Goal: Transaction & Acquisition: Purchase product/service

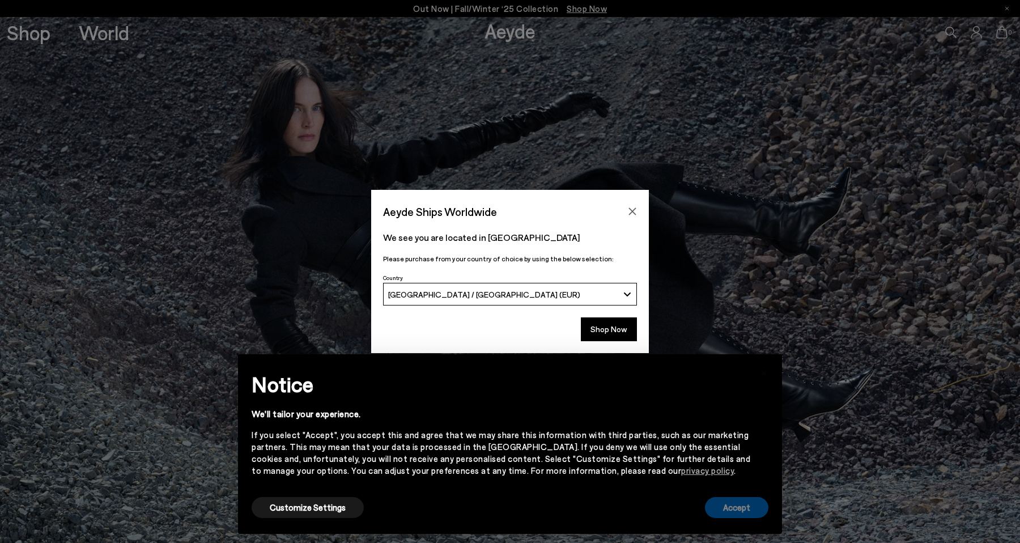
click at [731, 508] on button "Accept" at bounding box center [736, 507] width 63 height 21
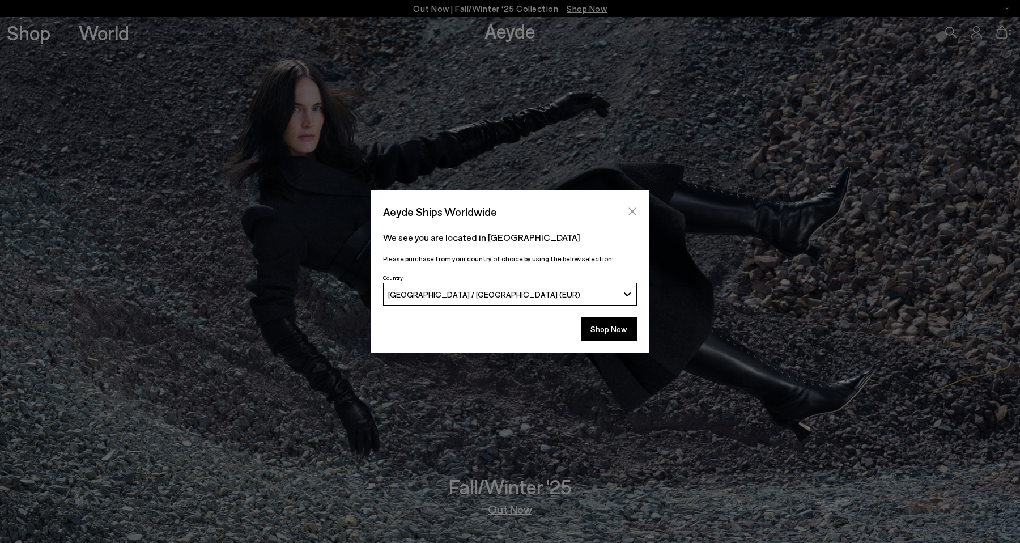
click at [634, 205] on button "Close" at bounding box center [632, 211] width 17 height 17
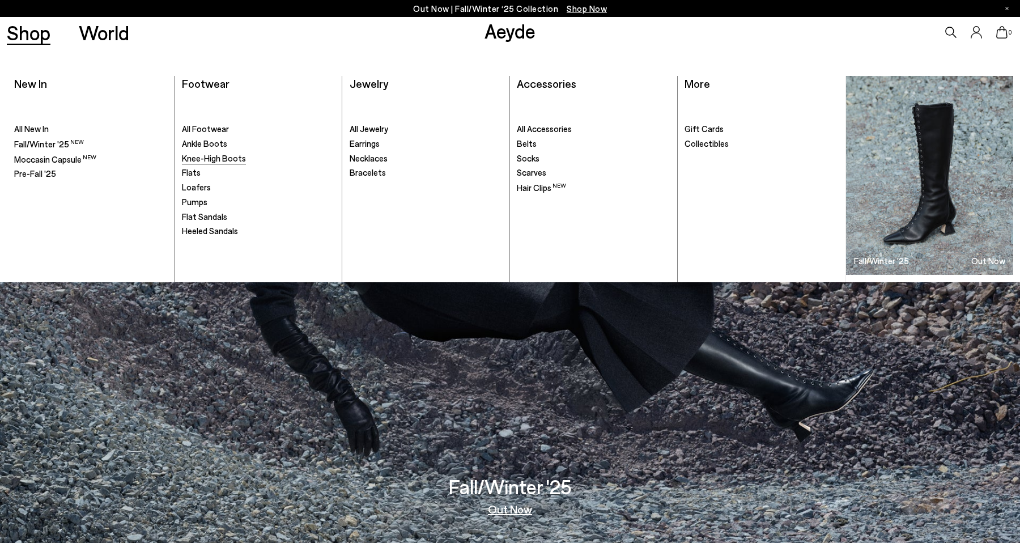
click at [216, 156] on span "Knee-High Boots" at bounding box center [214, 158] width 64 height 10
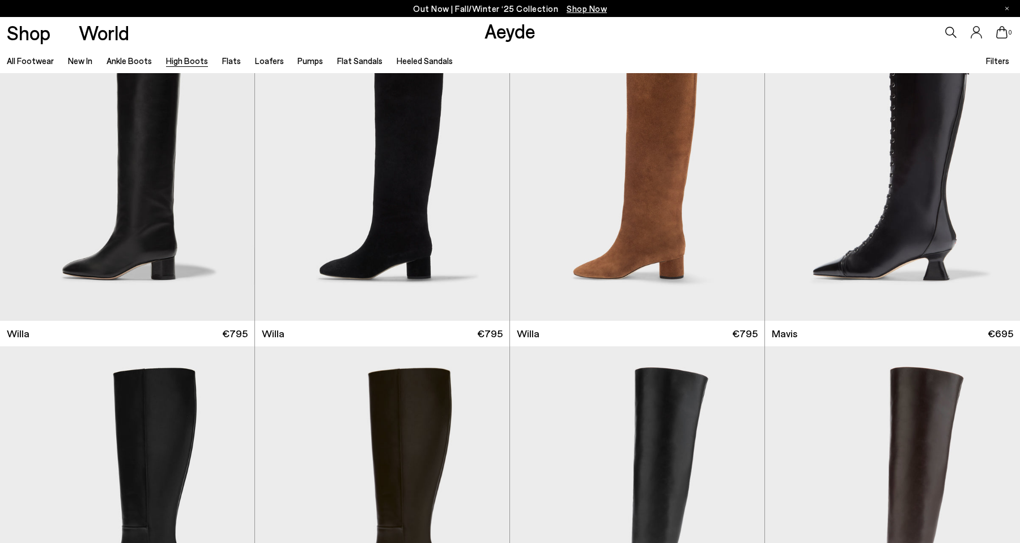
scroll to position [237, 0]
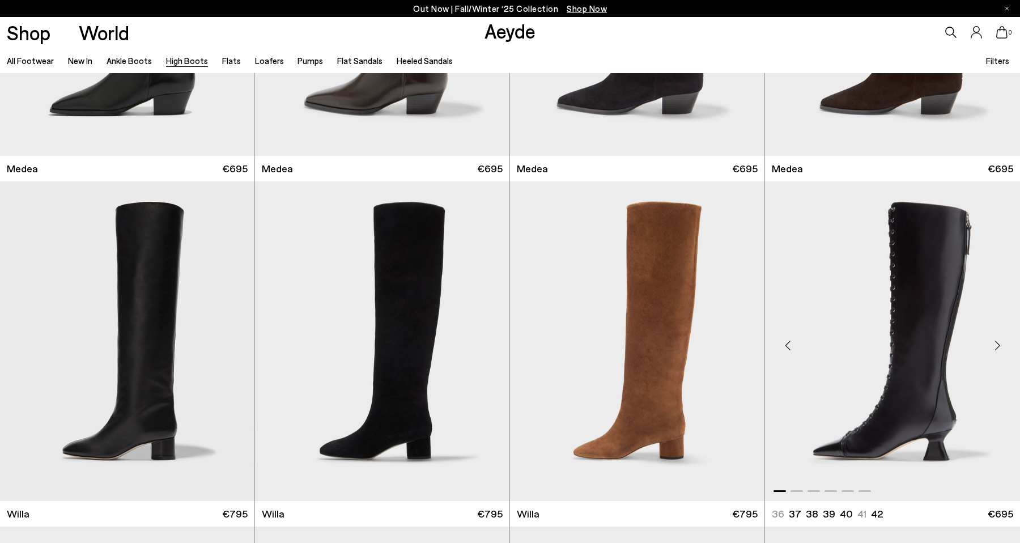
click at [999, 339] on div "Next slide" at bounding box center [997, 346] width 34 height 34
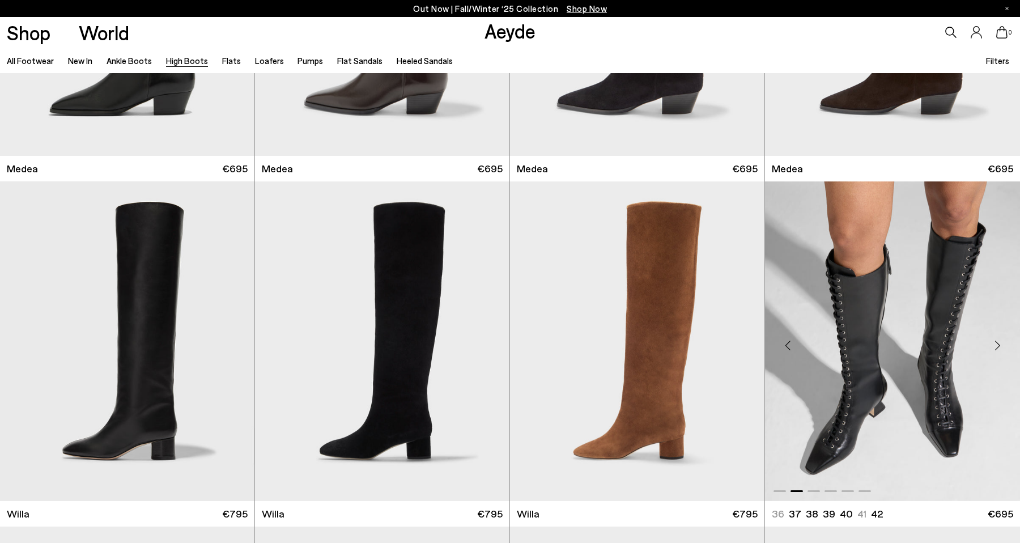
click at [999, 339] on div "Next slide" at bounding box center [997, 346] width 34 height 34
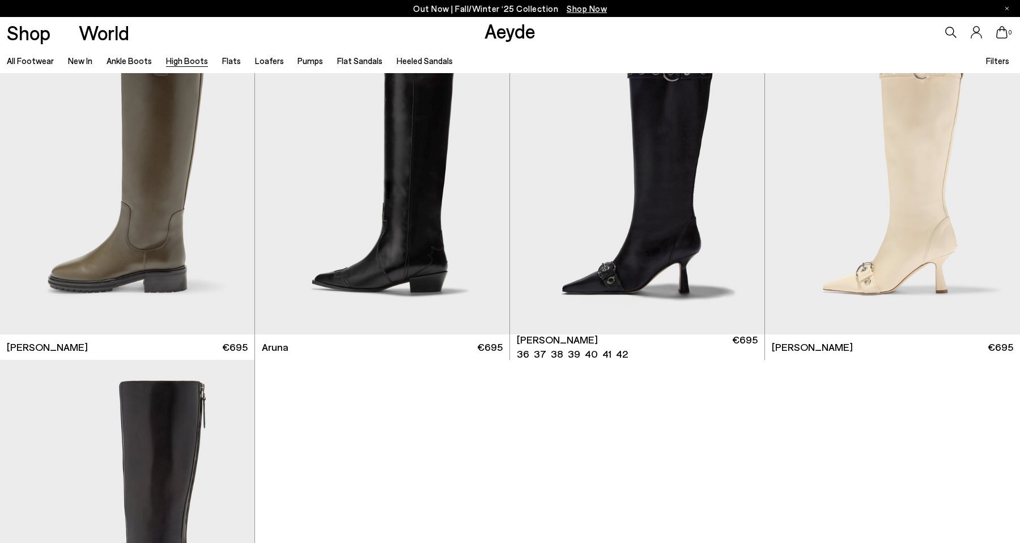
scroll to position [3042, 0]
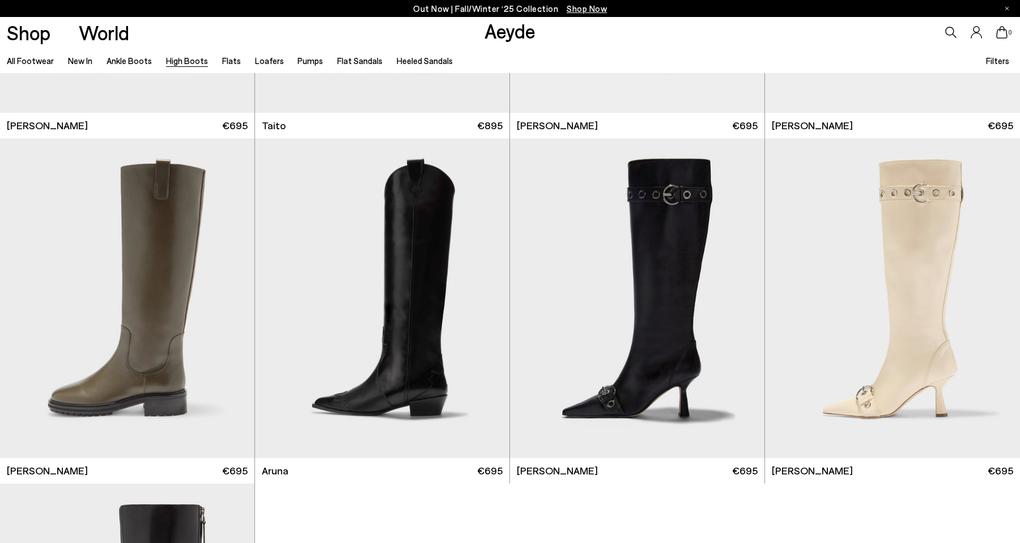
click at [150, 65] on ul "All Footwear New In Ankle Boots High Boots Flats Loafers Pumps Flat Sandals Hee…" at bounding box center [237, 60] width 460 height 25
click at [142, 62] on link "Ankle Boots" at bounding box center [129, 61] width 45 height 10
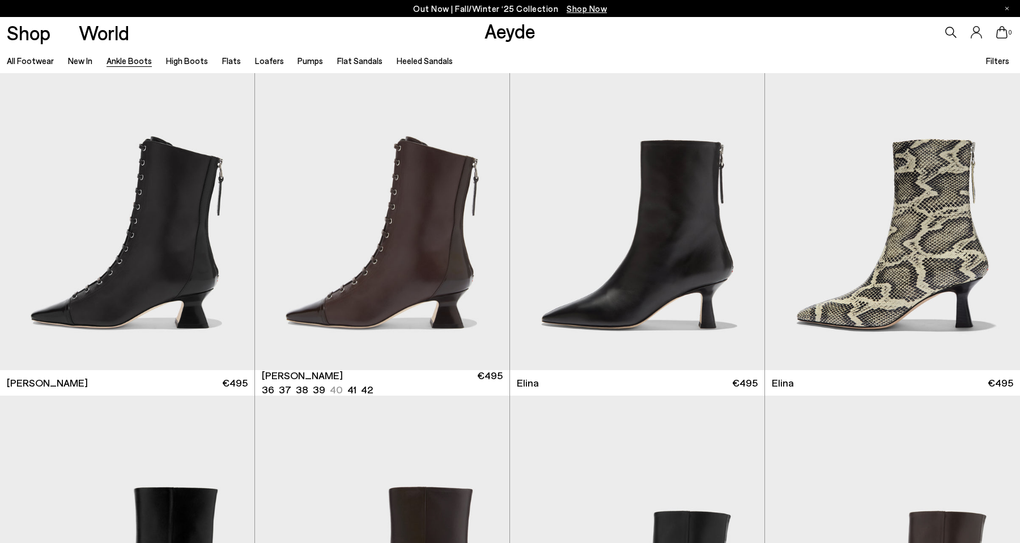
scroll to position [35, 0]
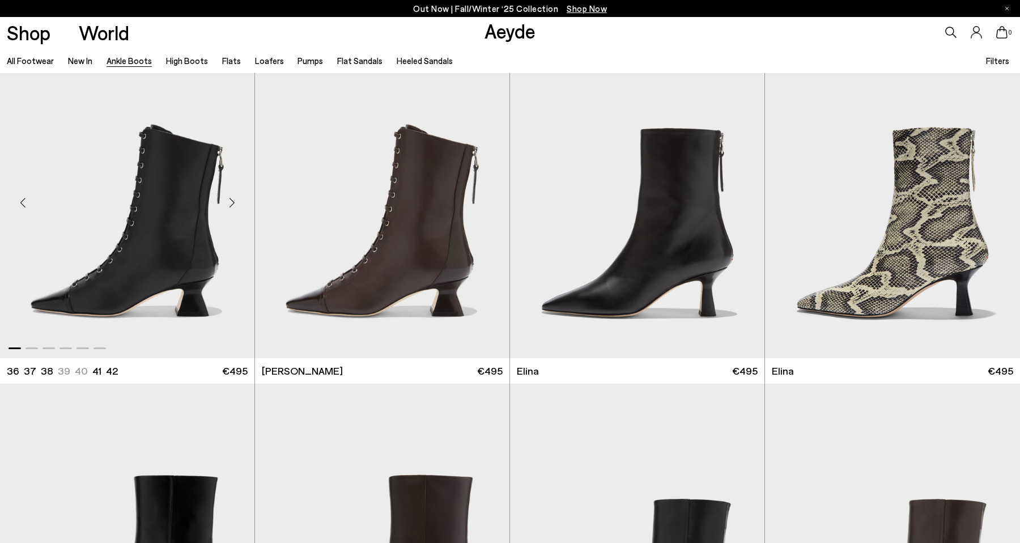
click at [232, 201] on div "Next slide" at bounding box center [232, 202] width 34 height 34
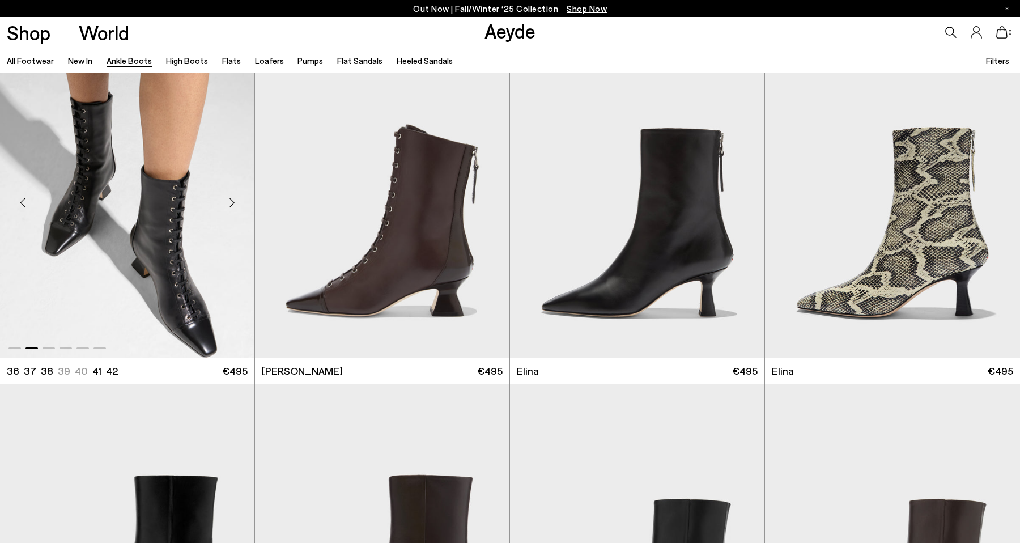
click at [232, 201] on div "Next slide" at bounding box center [232, 202] width 34 height 34
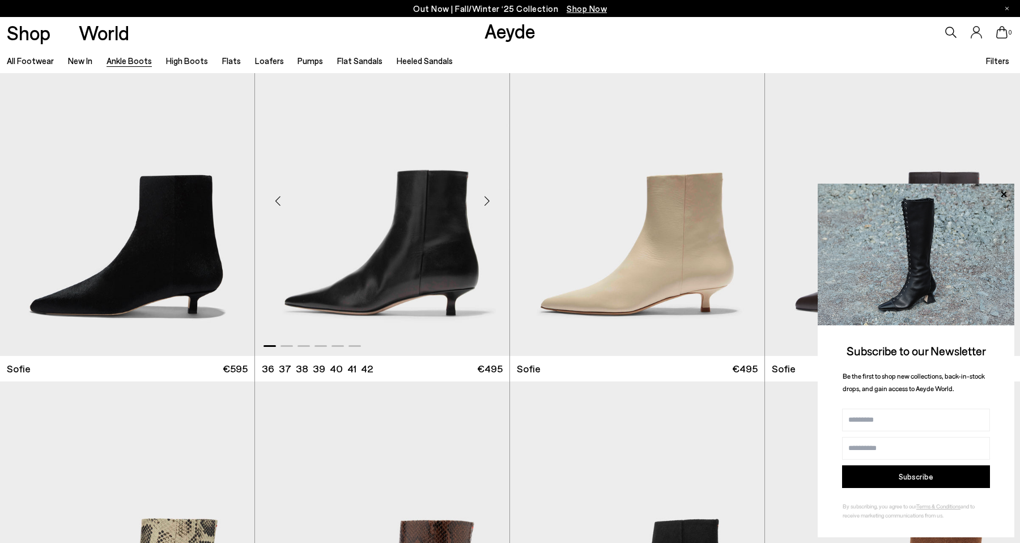
scroll to position [1050, 0]
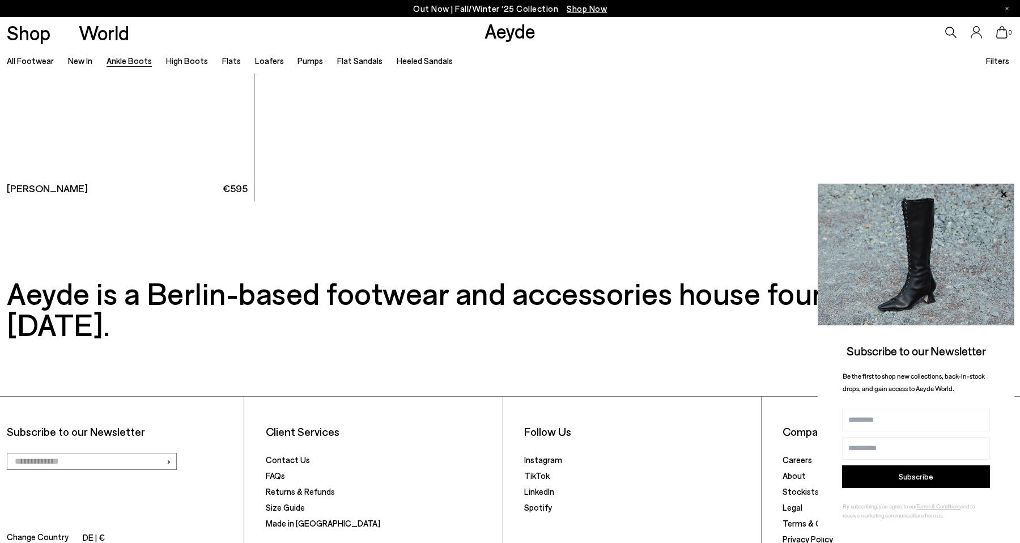
scroll to position [7504, 0]
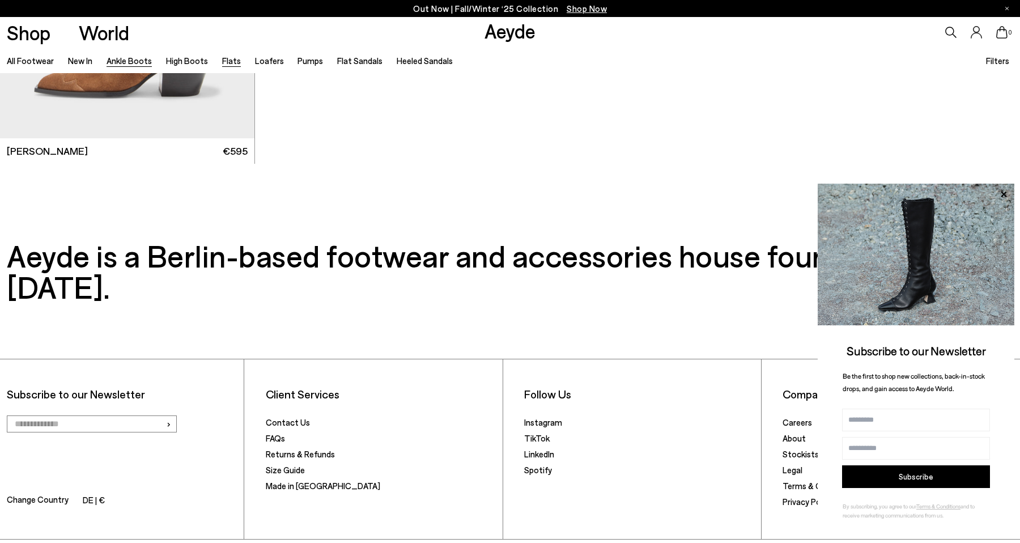
click at [228, 63] on link "Flats" at bounding box center [231, 61] width 19 height 10
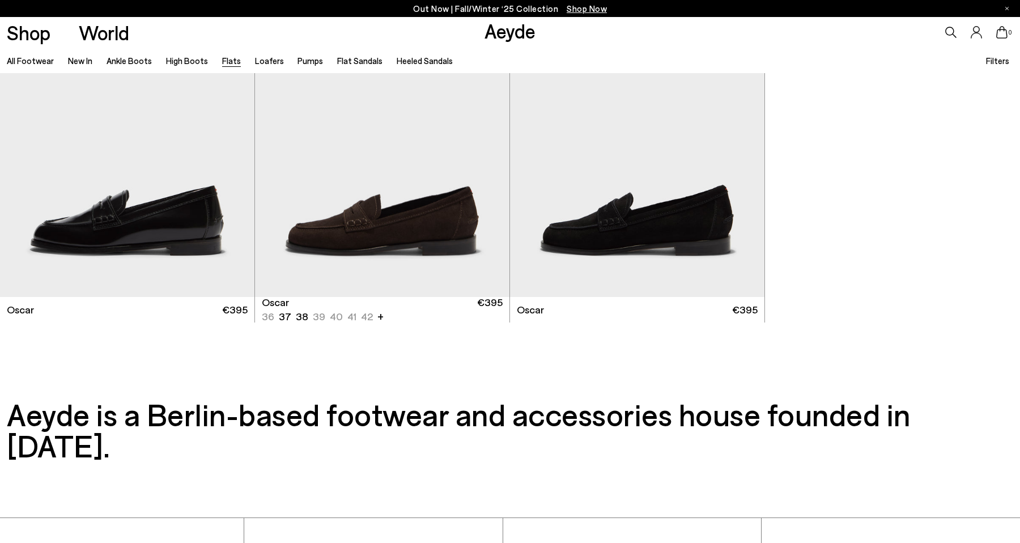
scroll to position [7498, 0]
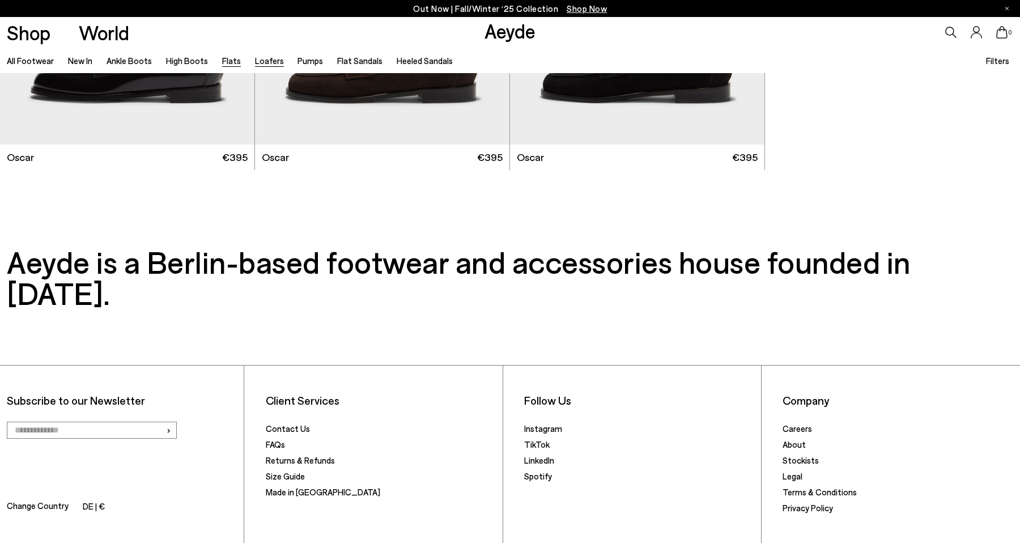
click at [263, 61] on link "Loafers" at bounding box center [269, 61] width 29 height 10
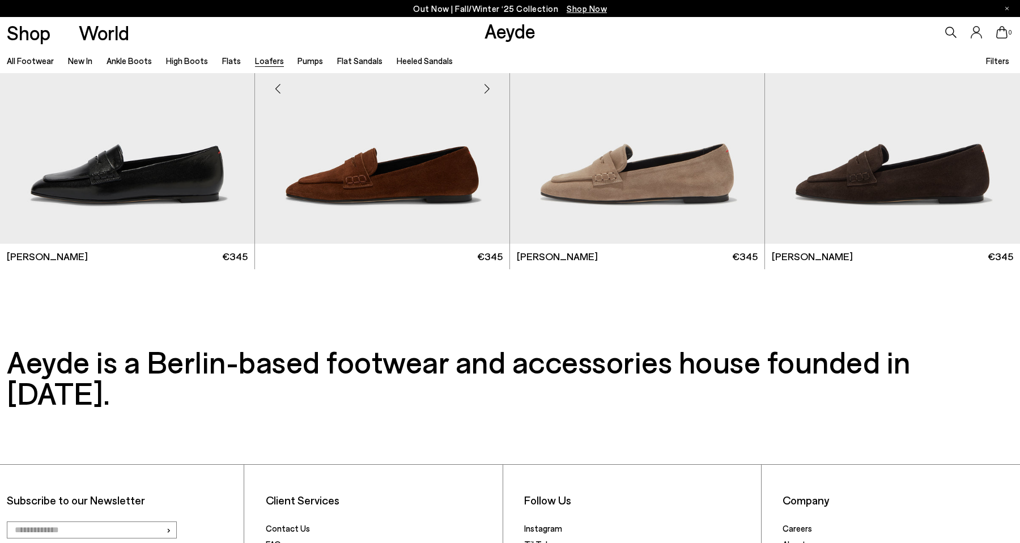
scroll to position [2516, 0]
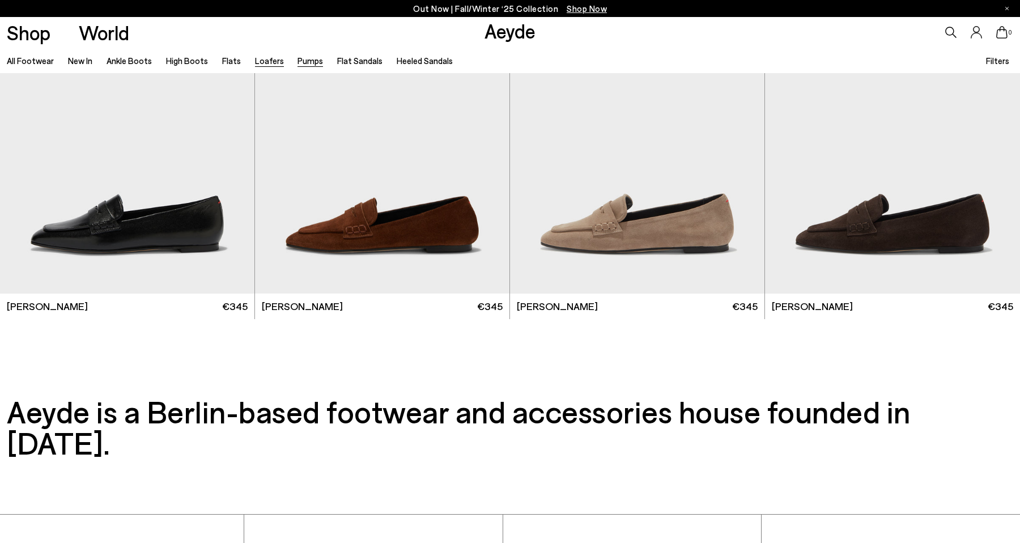
click at [305, 62] on link "Pumps" at bounding box center [309, 61] width 25 height 10
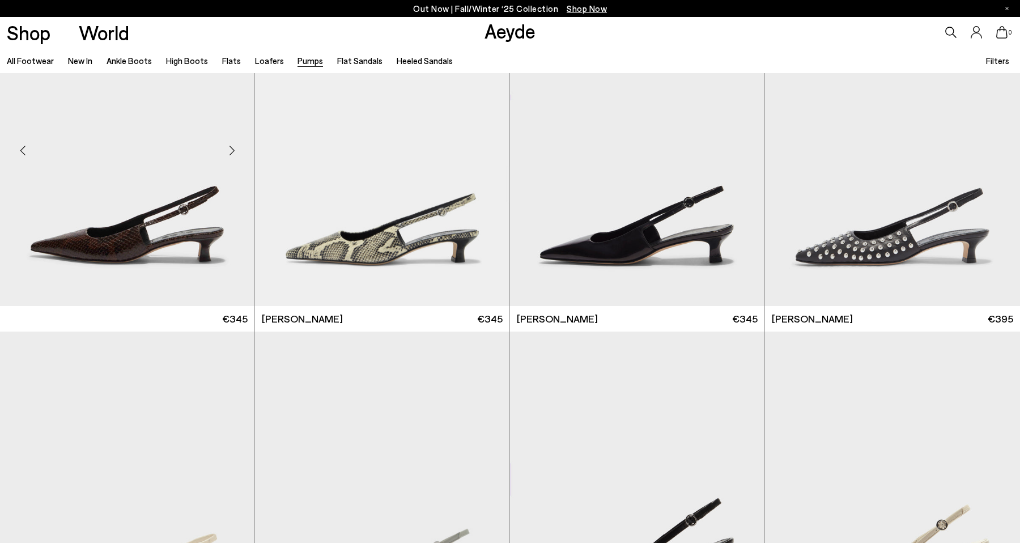
scroll to position [4568, 0]
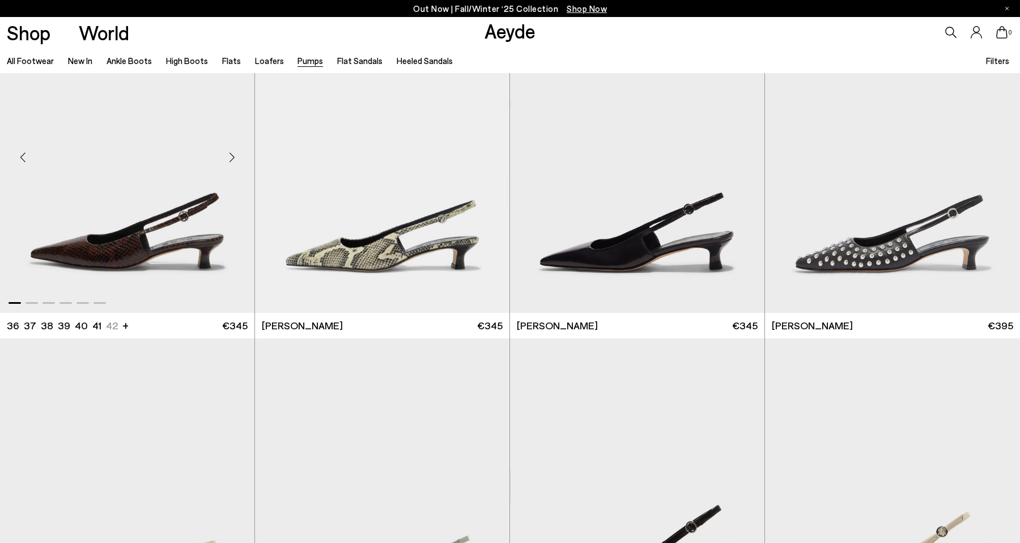
click at [235, 153] on div "Next slide" at bounding box center [232, 158] width 34 height 34
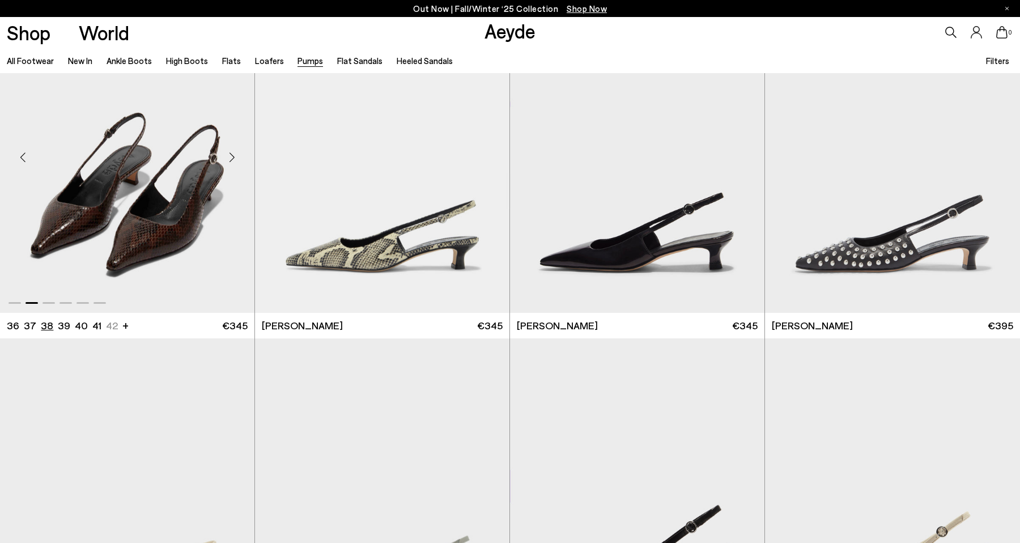
click at [46, 322] on li "38" at bounding box center [47, 325] width 12 height 14
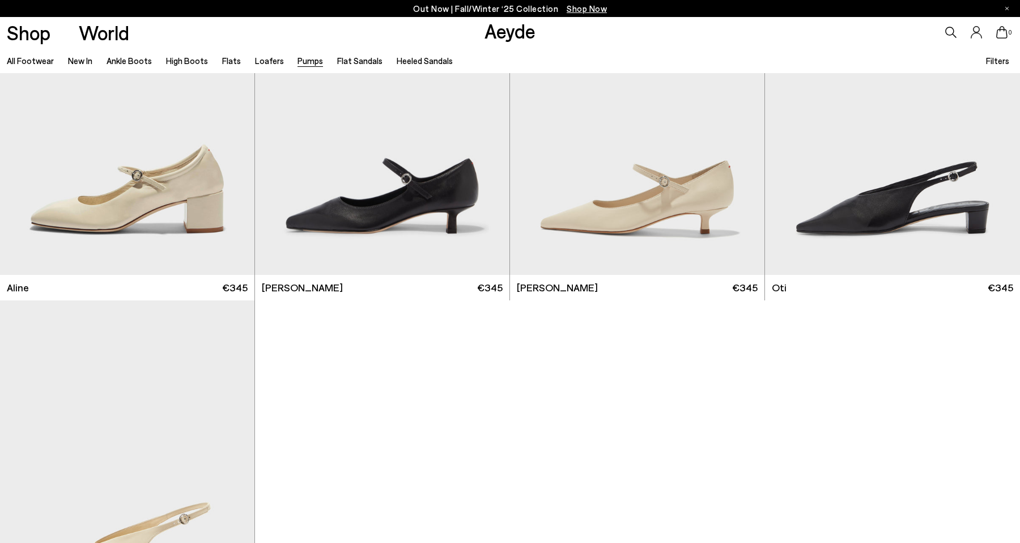
scroll to position [5927, 0]
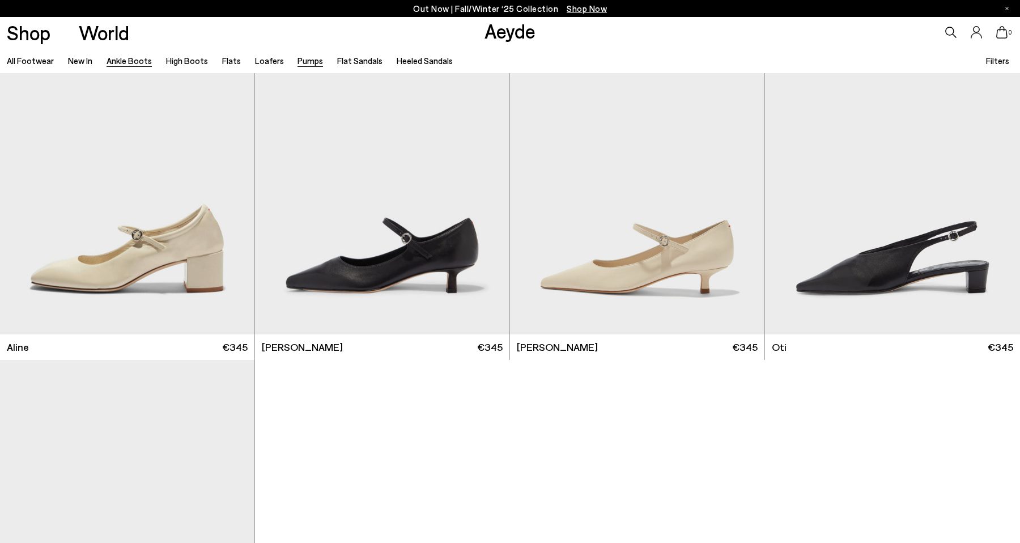
click at [125, 63] on link "Ankle Boots" at bounding box center [129, 61] width 45 height 10
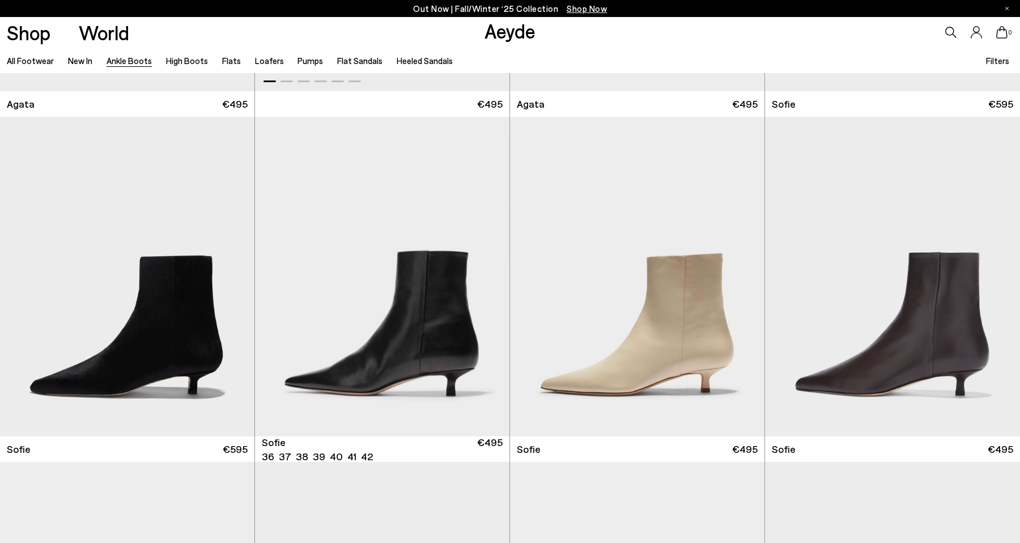
scroll to position [1146, 0]
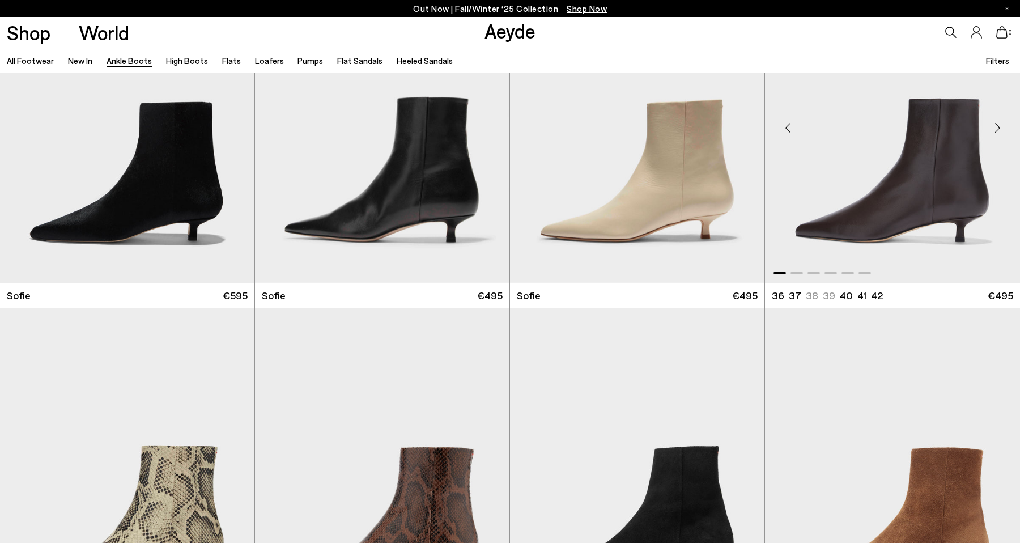
click at [997, 126] on div "Next slide" at bounding box center [997, 127] width 34 height 34
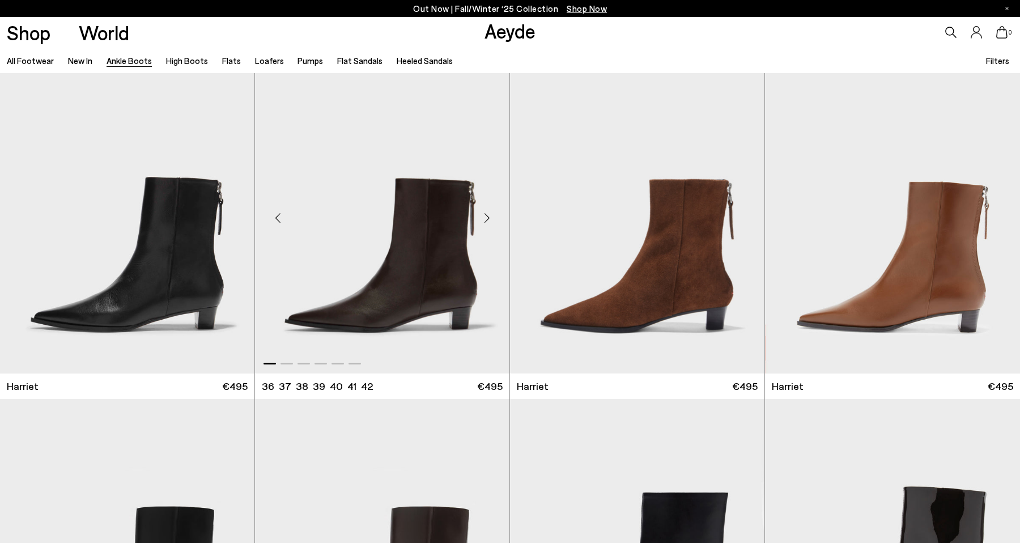
scroll to position [2141, 0]
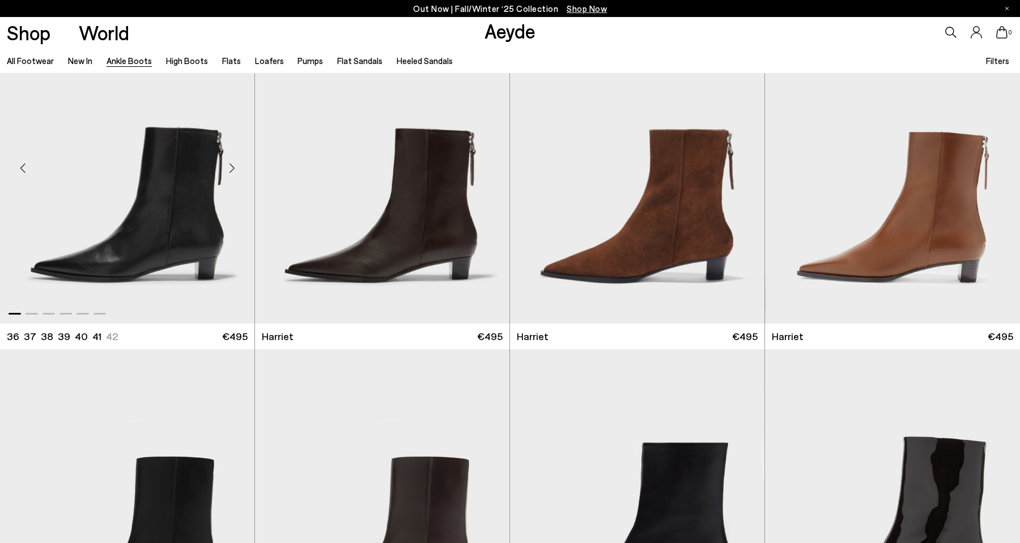
click at [231, 169] on div "Next slide" at bounding box center [232, 168] width 34 height 34
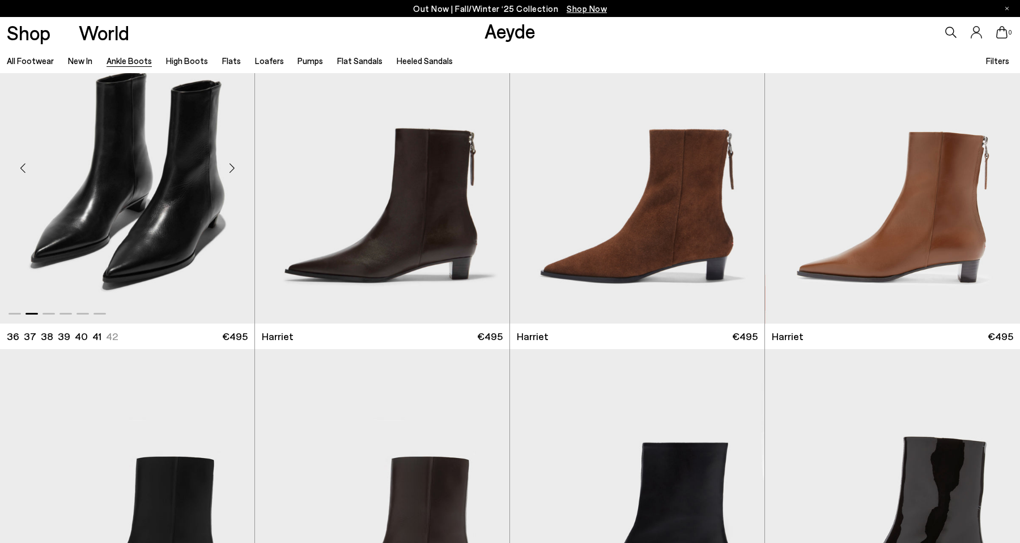
click at [231, 168] on div "Next slide" at bounding box center [232, 168] width 34 height 34
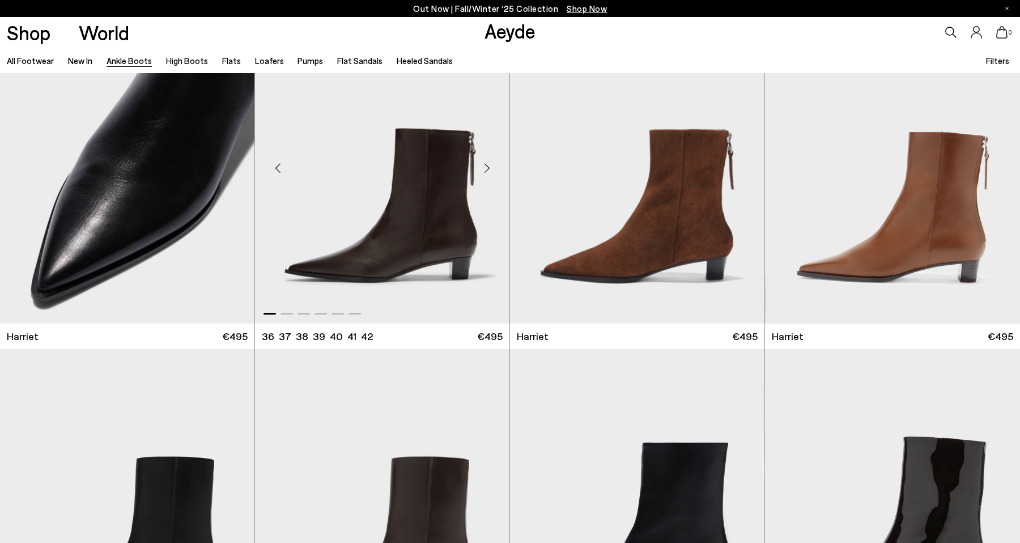
click at [490, 165] on div "Next slide" at bounding box center [487, 168] width 34 height 34
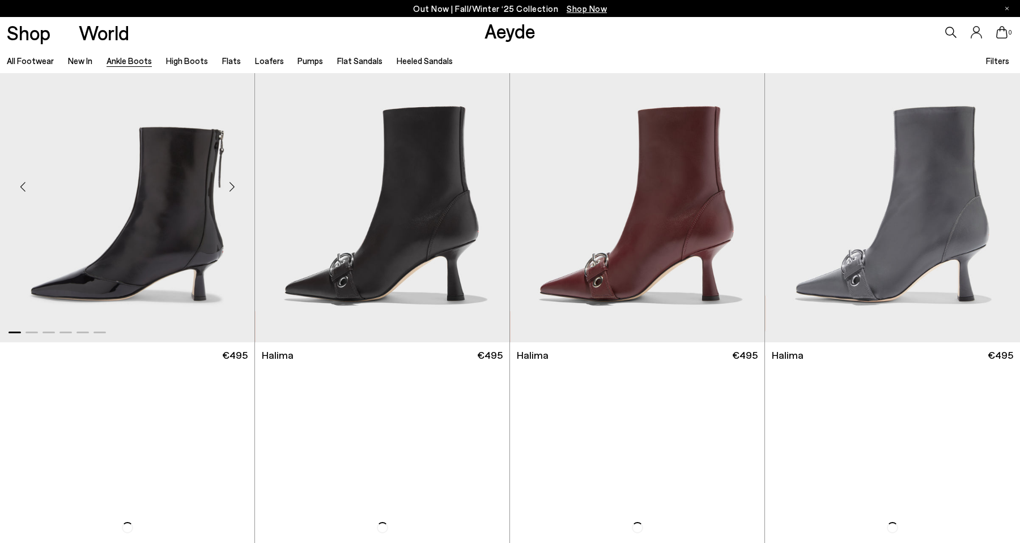
scroll to position [3424, 0]
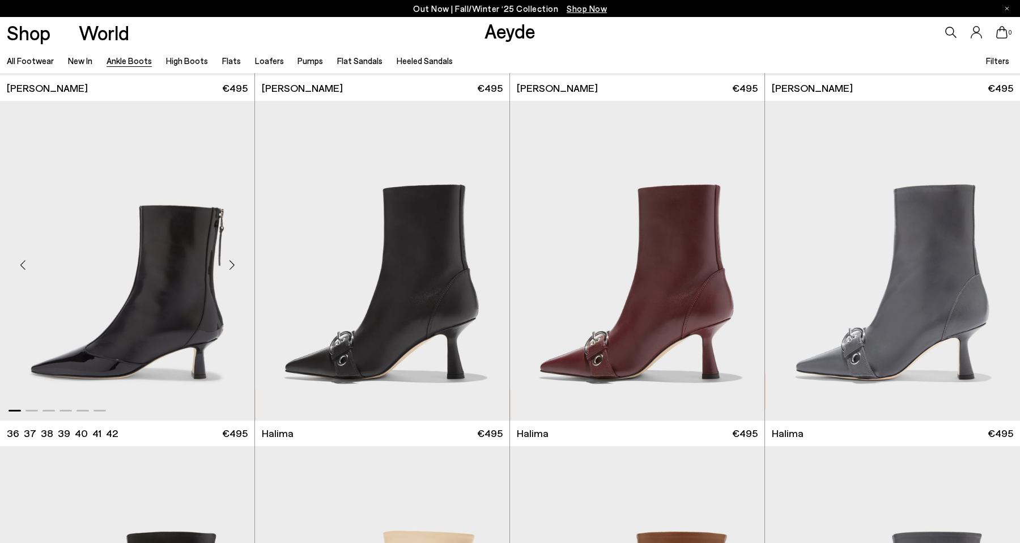
click at [235, 258] on div "Next slide" at bounding box center [232, 265] width 34 height 34
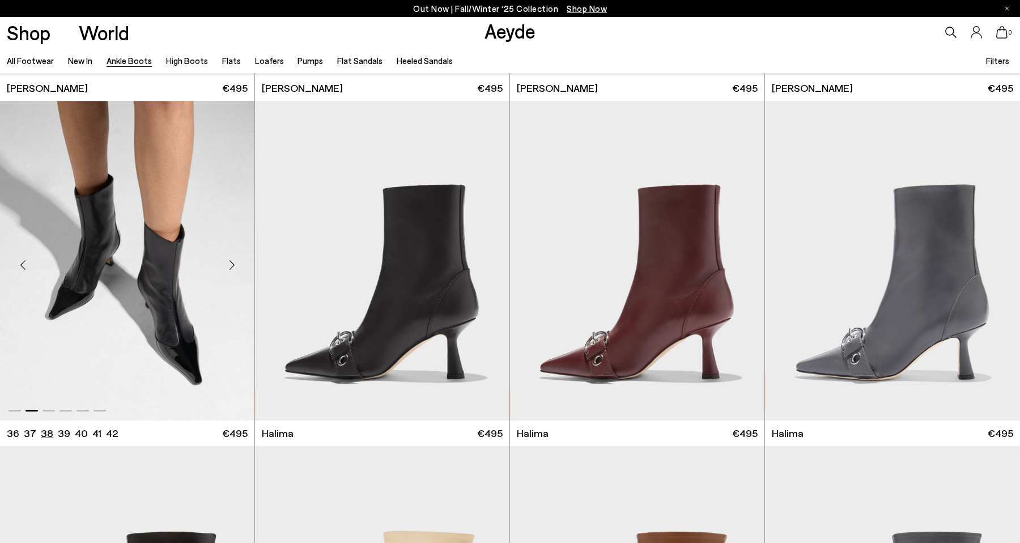
click at [42, 431] on li "38" at bounding box center [47, 433] width 12 height 14
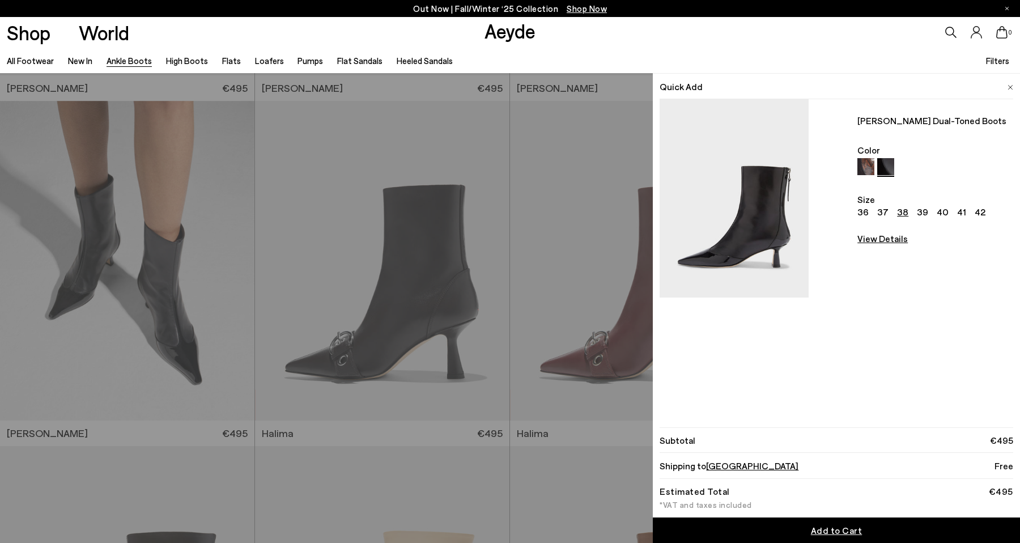
click at [222, 285] on div "Quick Add Sila Dual-Toned Boots Color Size 36 37 38 39 40 41 42 View Details Or…" at bounding box center [510, 308] width 1020 height 470
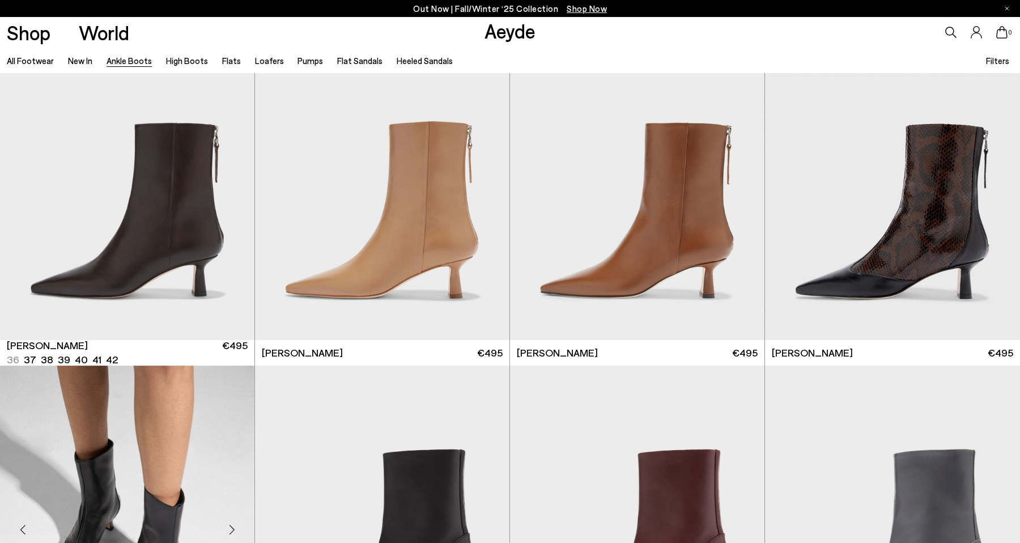
scroll to position [3165, 0]
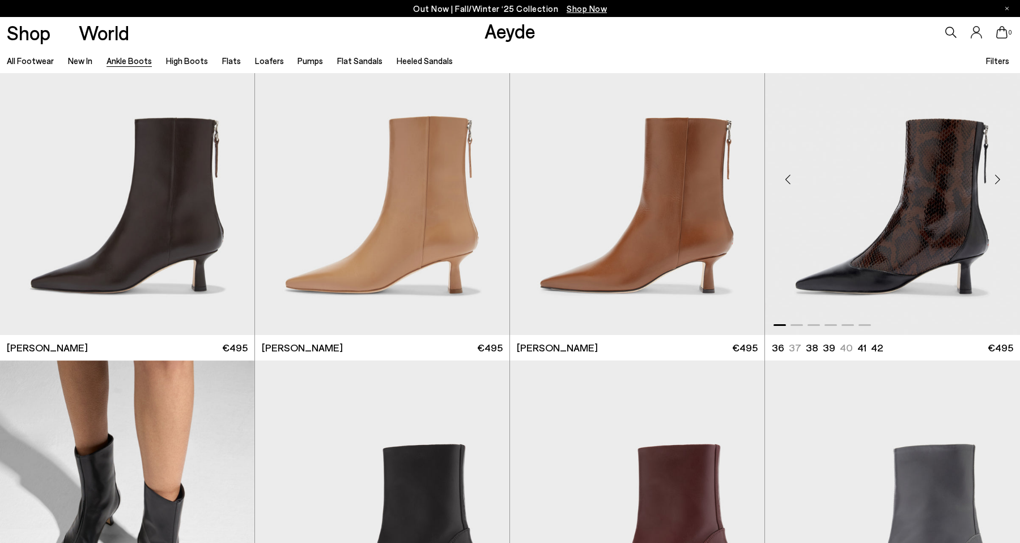
click at [998, 176] on div "Next slide" at bounding box center [997, 180] width 34 height 34
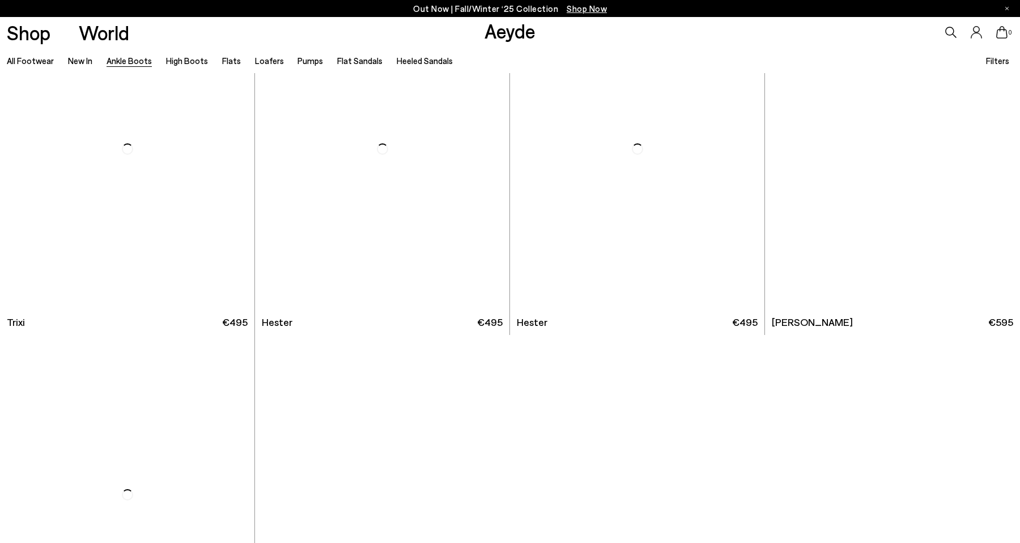
scroll to position [6984, 0]
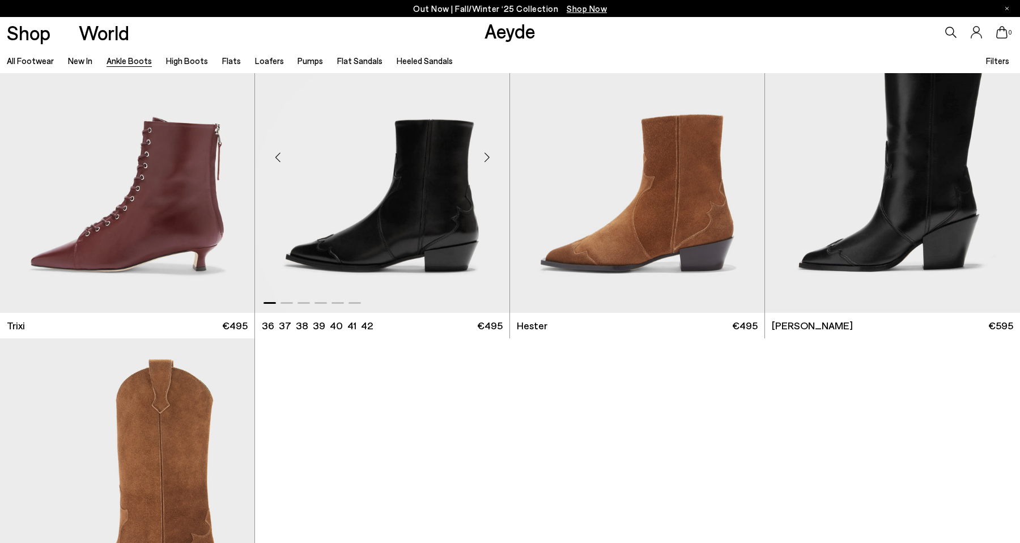
click at [484, 159] on div "Next slide" at bounding box center [487, 157] width 34 height 34
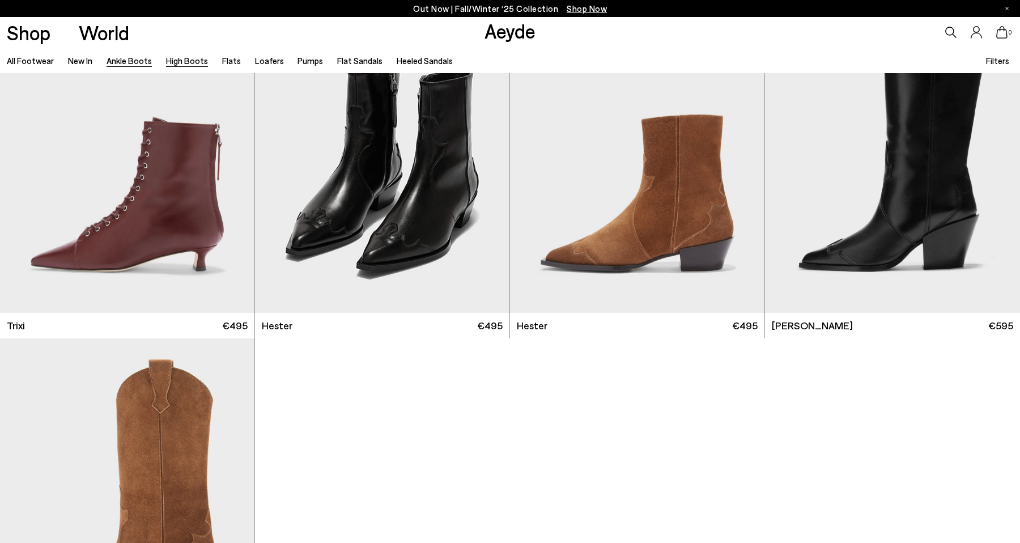
click at [171, 61] on link "High Boots" at bounding box center [187, 61] width 42 height 10
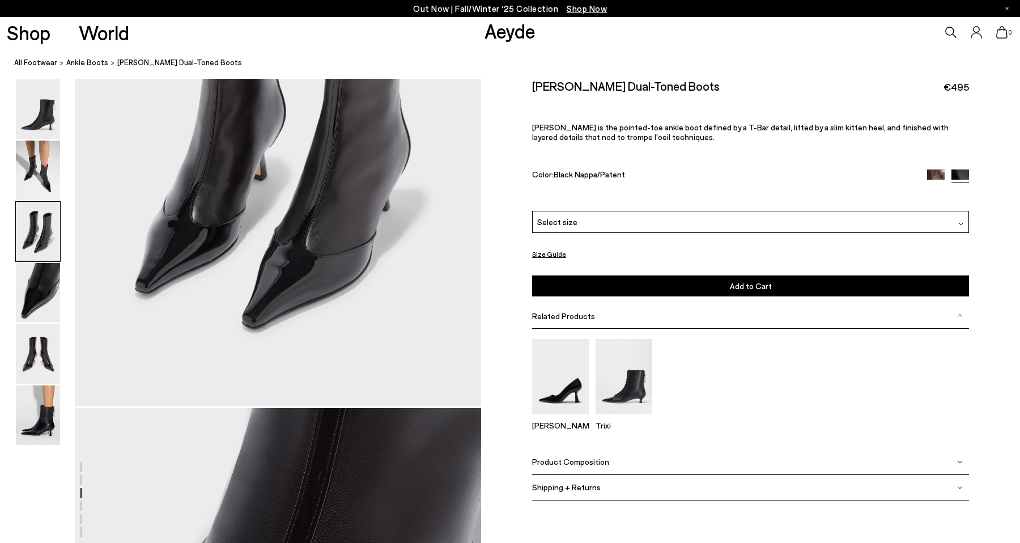
scroll to position [1306, 0]
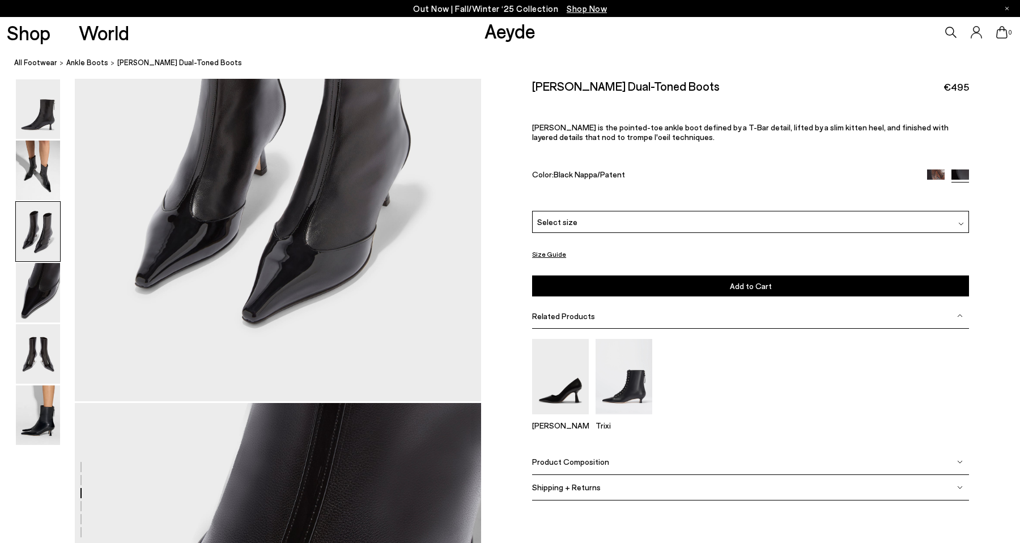
click at [538, 79] on h2 "[PERSON_NAME] Dual-Toned Boots" at bounding box center [626, 86] width 188 height 14
drag, startPoint x: 531, startPoint y: 82, endPoint x: 668, endPoint y: 82, distance: 137.1
click at [668, 82] on div "Size Guide Shoes Belt Our shoes come in European sizing. The easiest way to mea…" at bounding box center [750, 298] width 539 height 438
copy h2 "Sila Dual-Toned Boots"
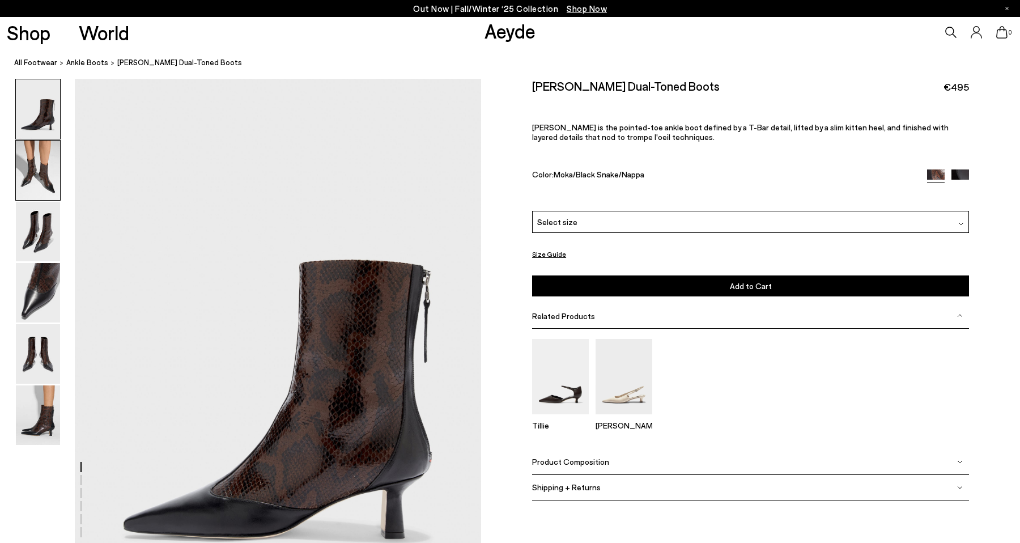
click at [24, 157] on img at bounding box center [38, 170] width 44 height 59
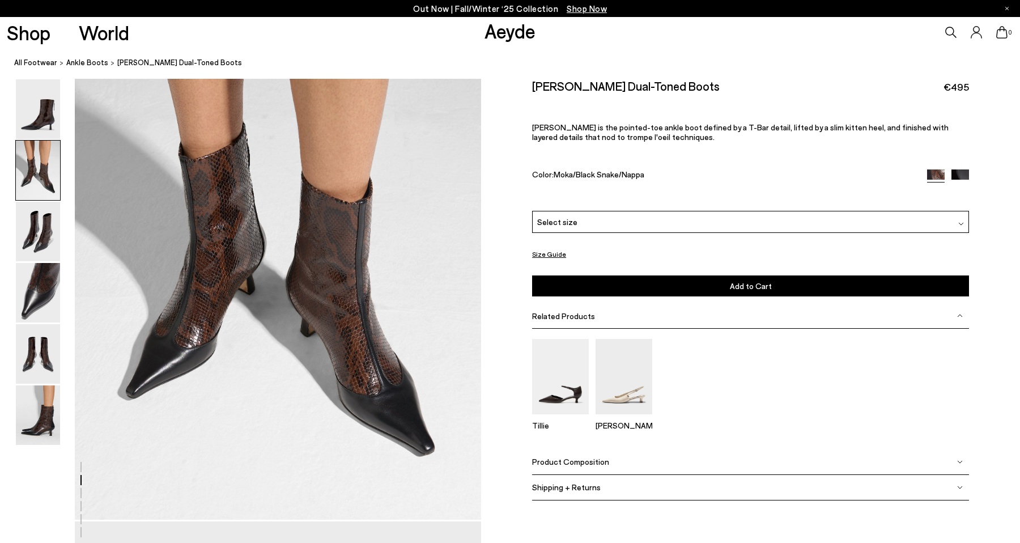
scroll to position [661, 0]
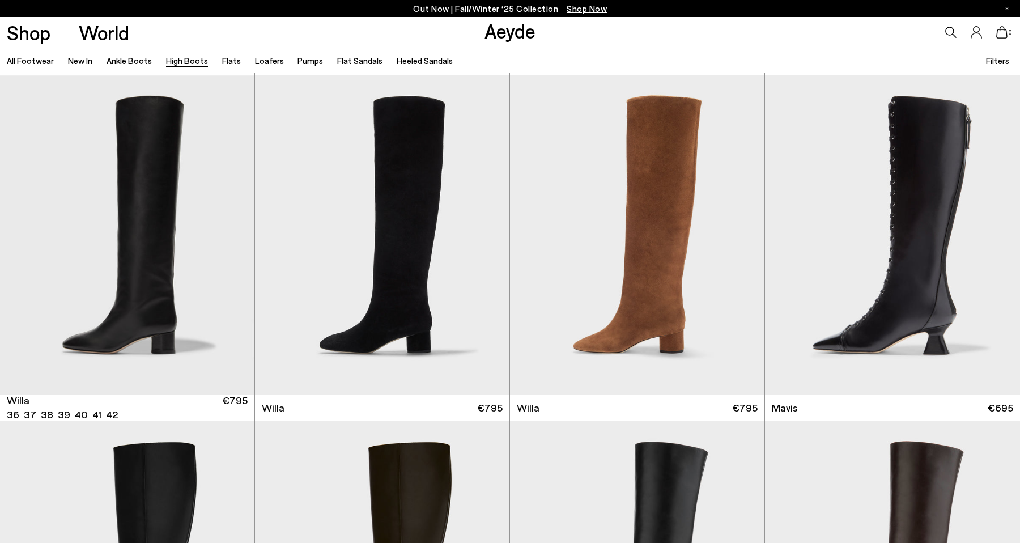
scroll to position [58, 0]
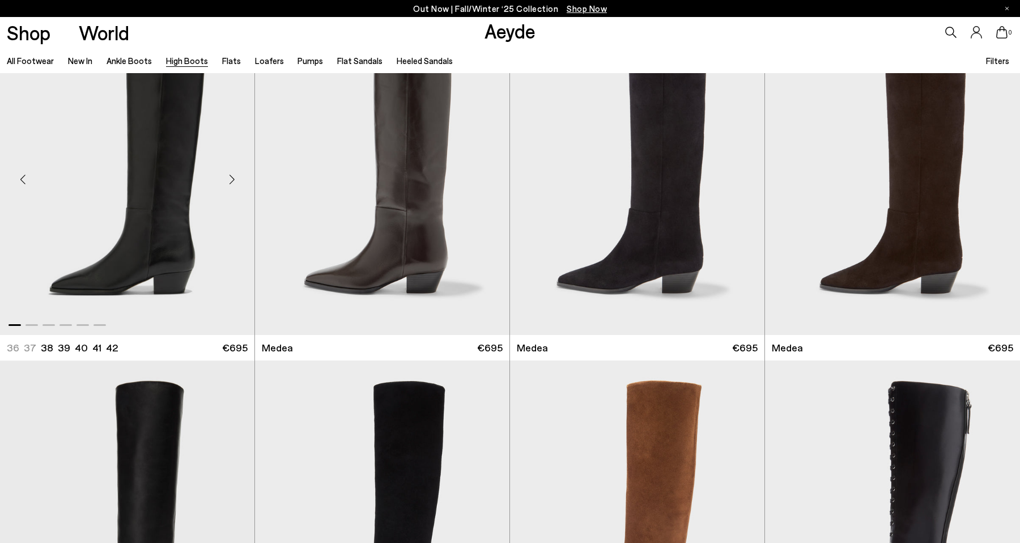
click at [232, 177] on div "Next slide" at bounding box center [232, 179] width 34 height 34
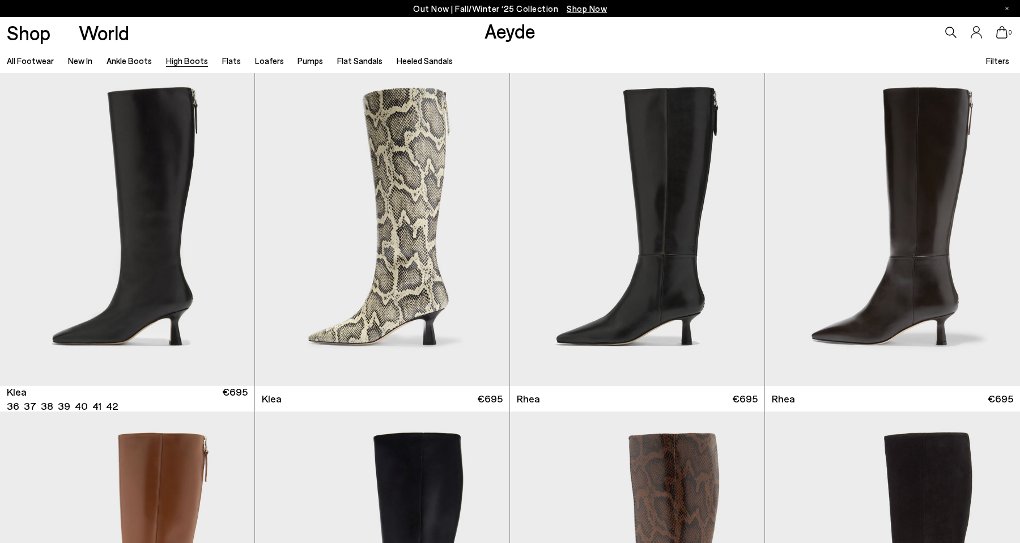
scroll to position [1063, 0]
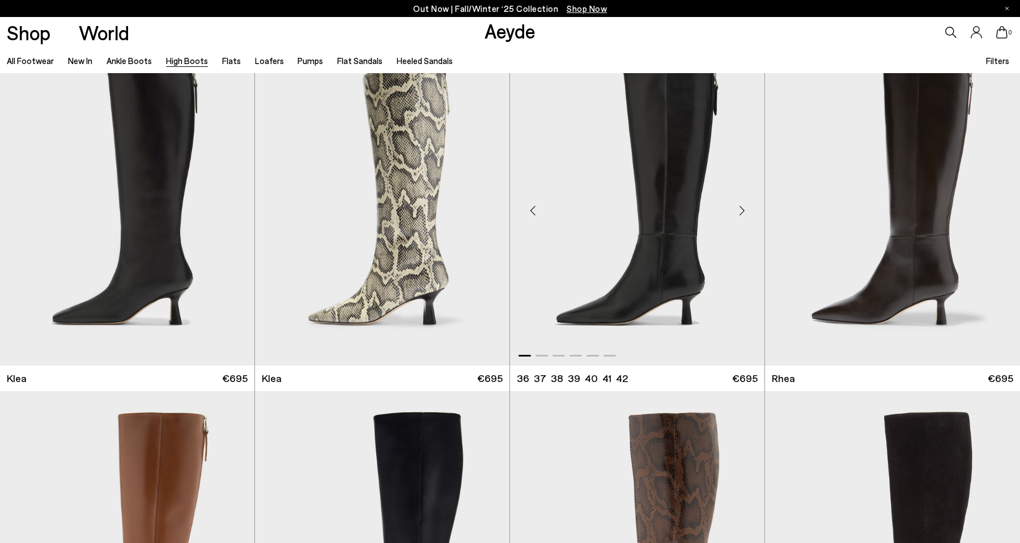
click at [742, 215] on div "Next slide" at bounding box center [742, 210] width 34 height 34
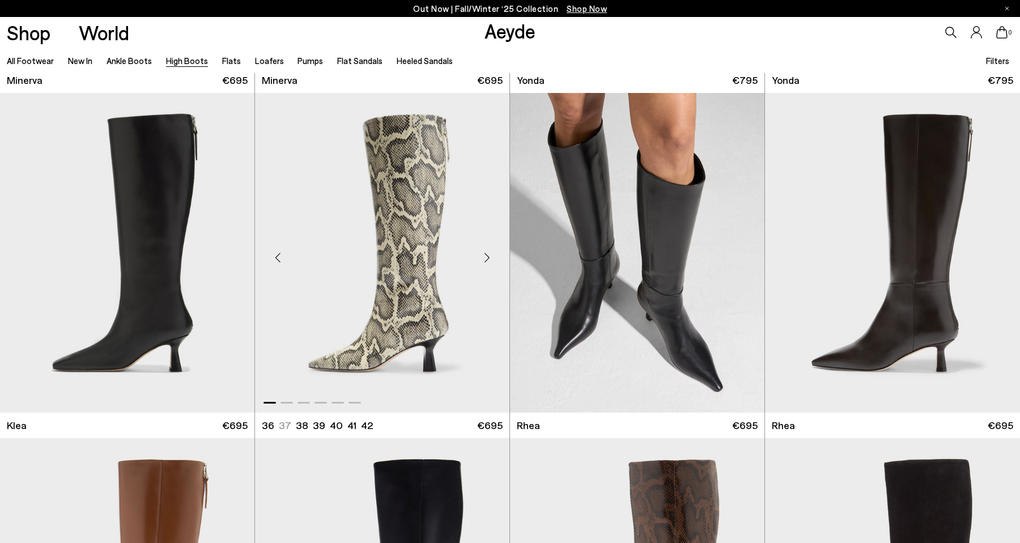
scroll to position [1006, 0]
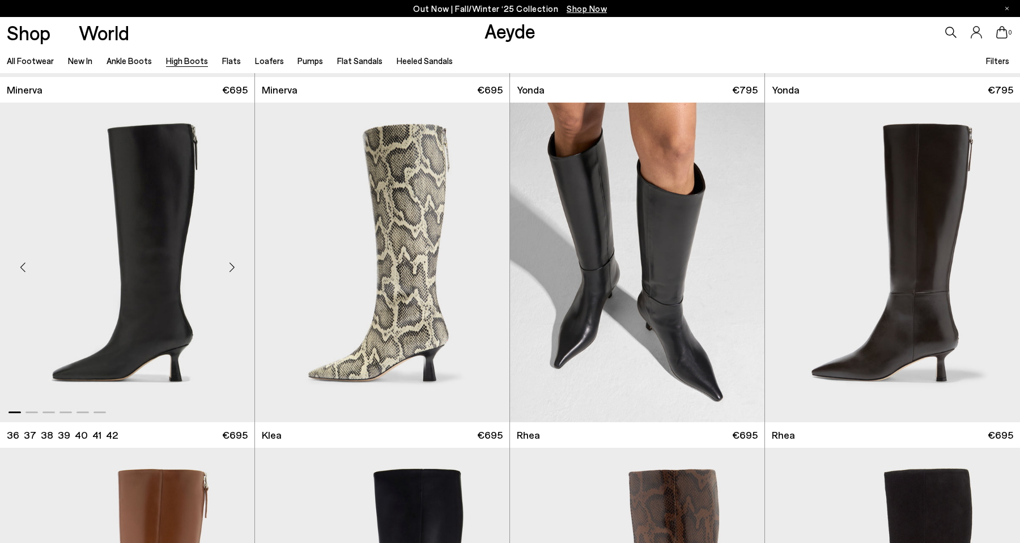
click at [233, 265] on div "Next slide" at bounding box center [232, 267] width 34 height 34
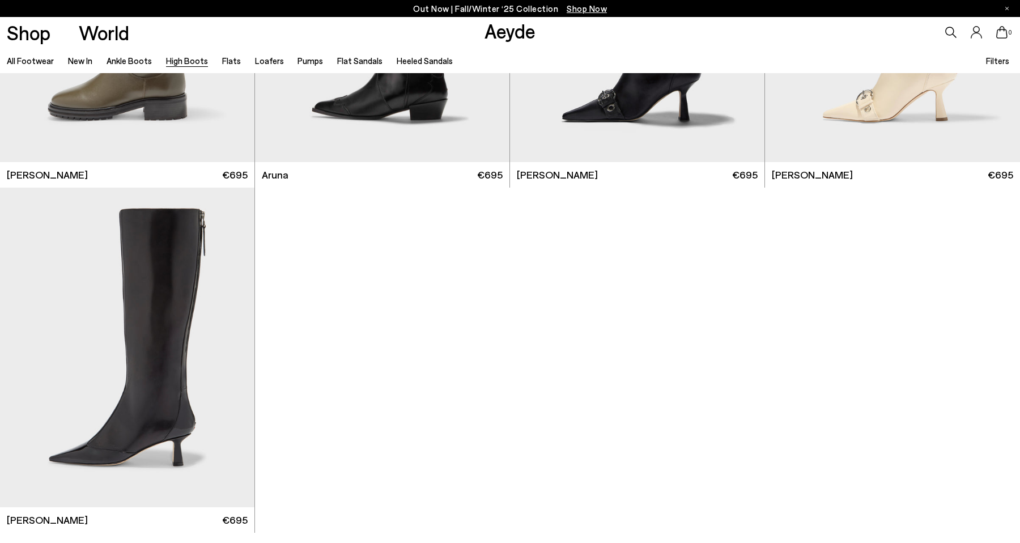
scroll to position [3345, 0]
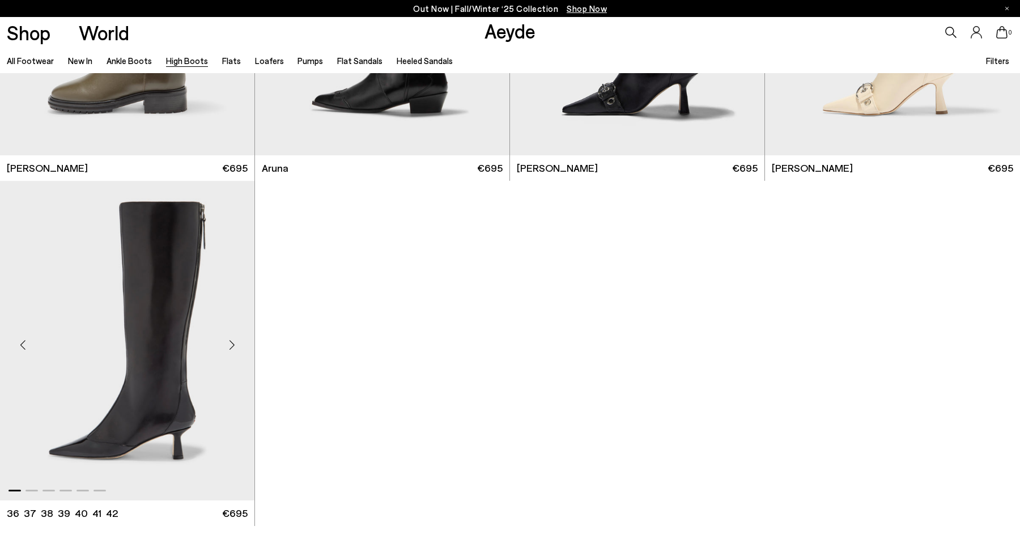
click at [237, 339] on div "Next slide" at bounding box center [232, 345] width 34 height 34
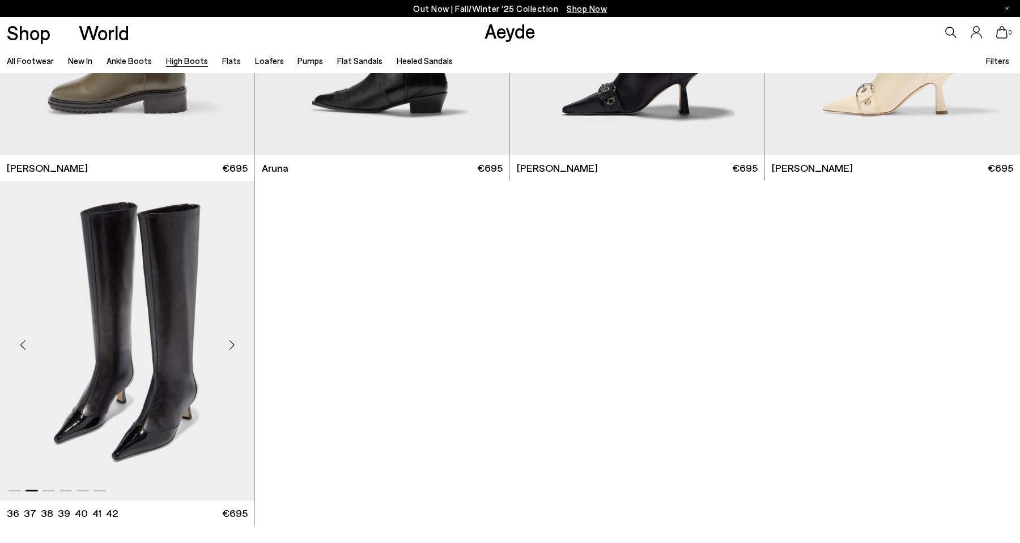
click at [237, 339] on div "Next slide" at bounding box center [232, 345] width 34 height 34
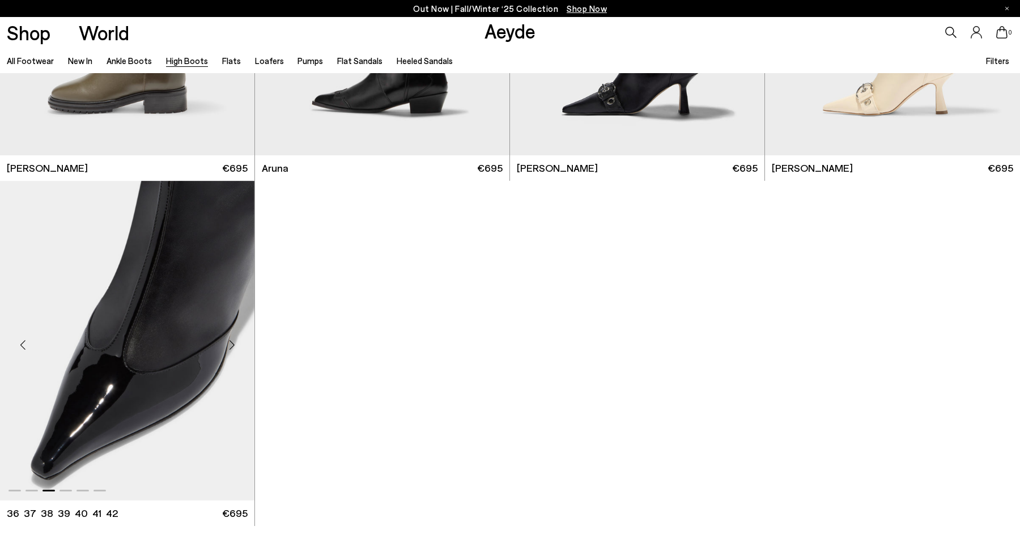
click at [237, 339] on div "Next slide" at bounding box center [232, 345] width 34 height 34
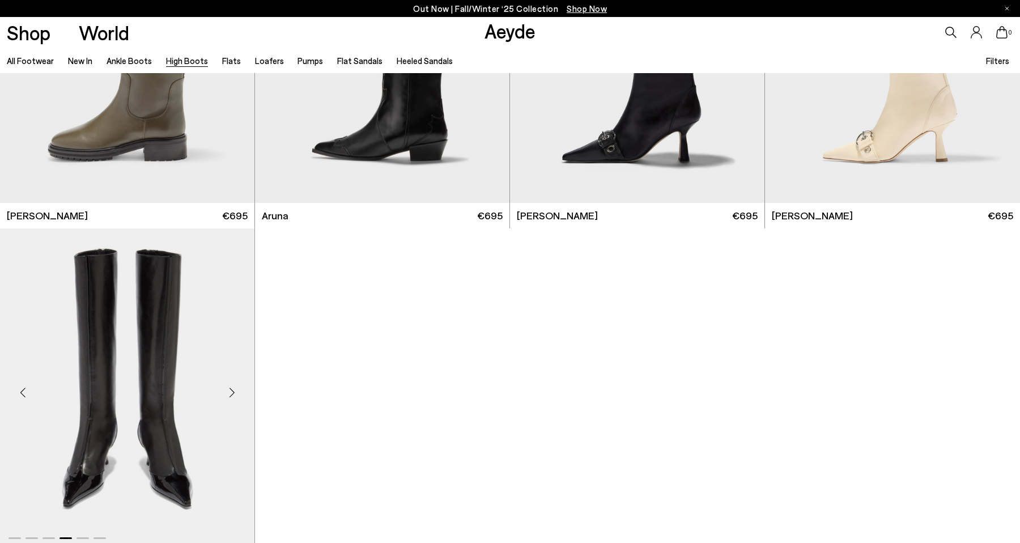
scroll to position [3302, 0]
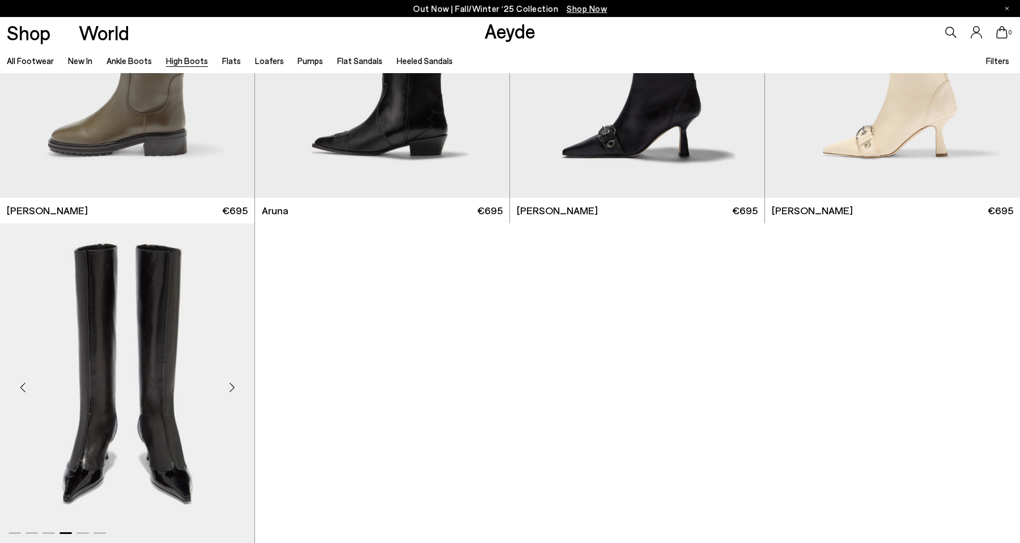
click at [227, 386] on div "Next slide" at bounding box center [232, 388] width 34 height 34
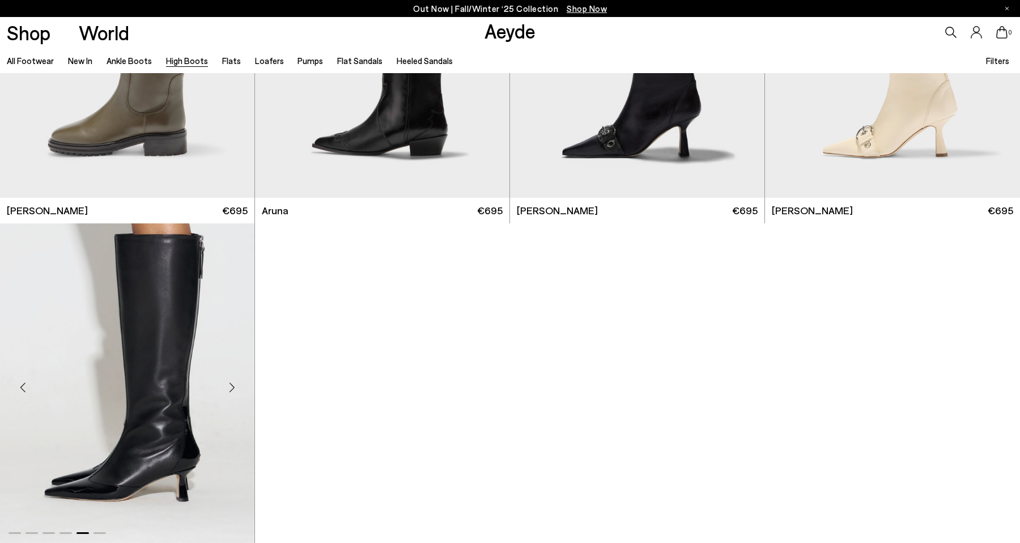
click at [211, 395] on img "5 / 6" at bounding box center [127, 383] width 254 height 320
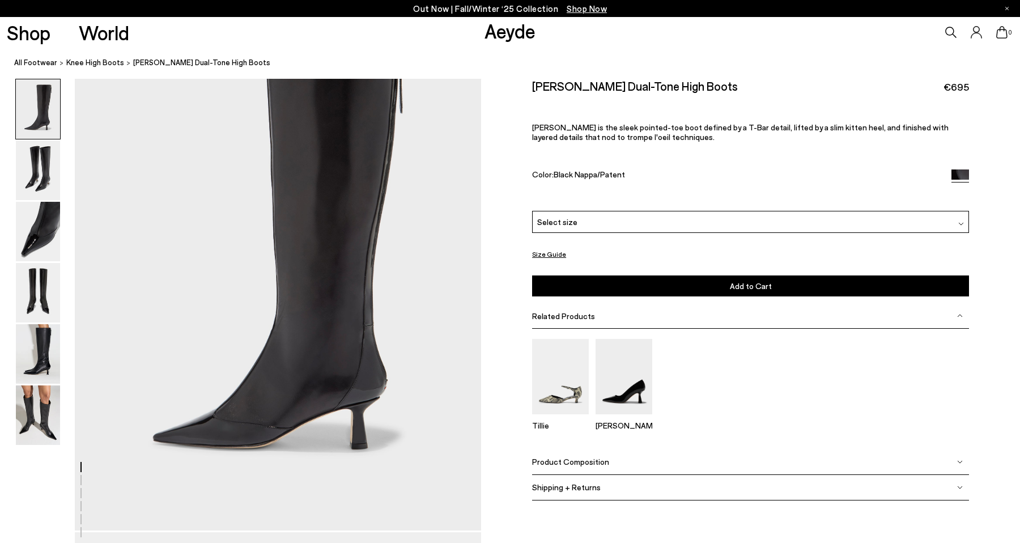
scroll to position [92, 0]
click at [635, 397] on img at bounding box center [623, 376] width 57 height 75
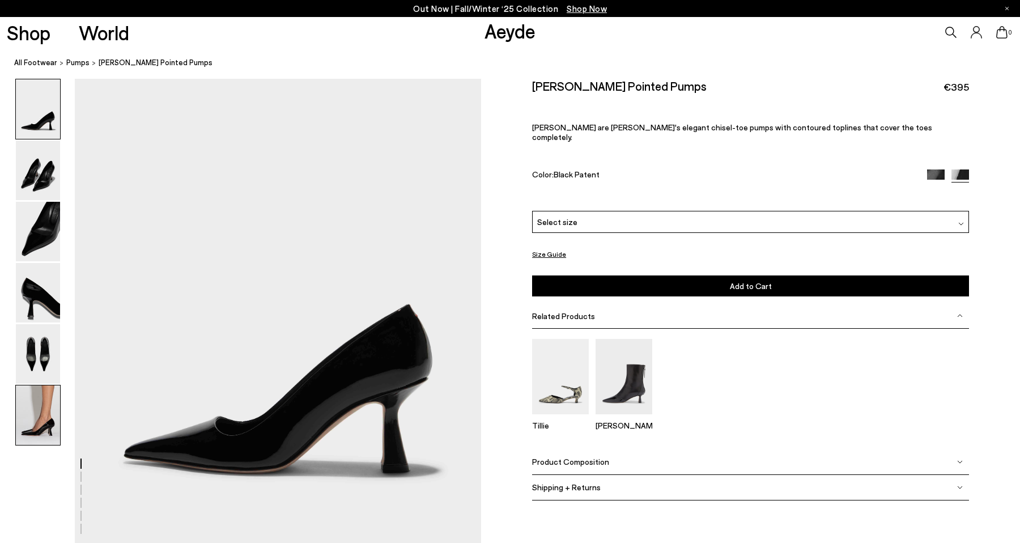
click at [40, 415] on img at bounding box center [38, 414] width 44 height 59
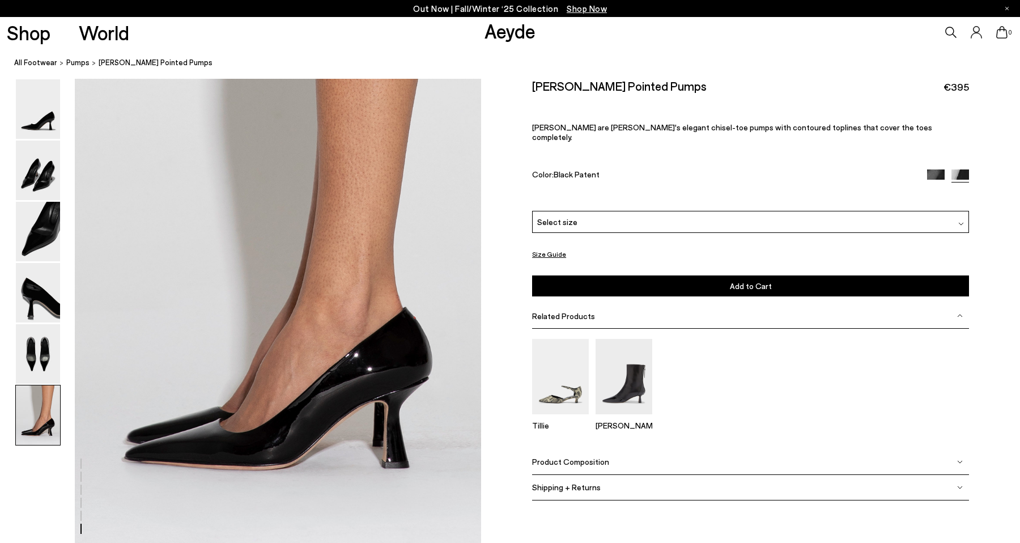
scroll to position [2718, 0]
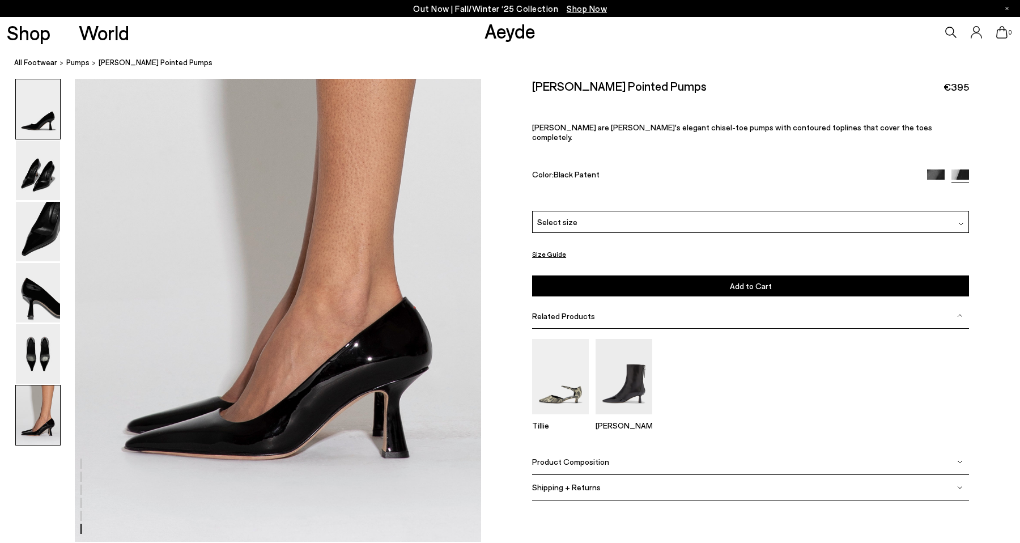
click at [34, 123] on img at bounding box center [38, 108] width 44 height 59
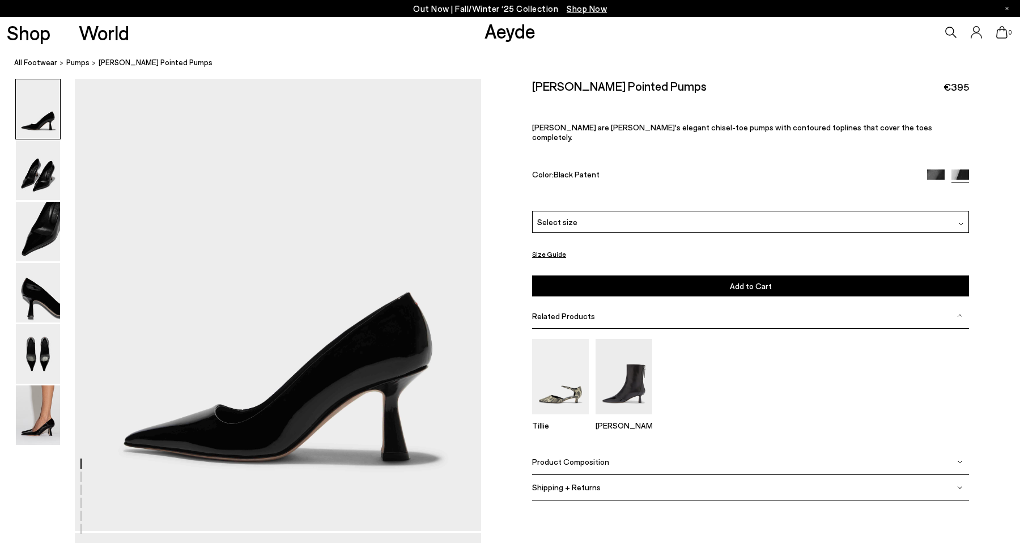
click at [645, 211] on div "Select size" at bounding box center [750, 222] width 437 height 22
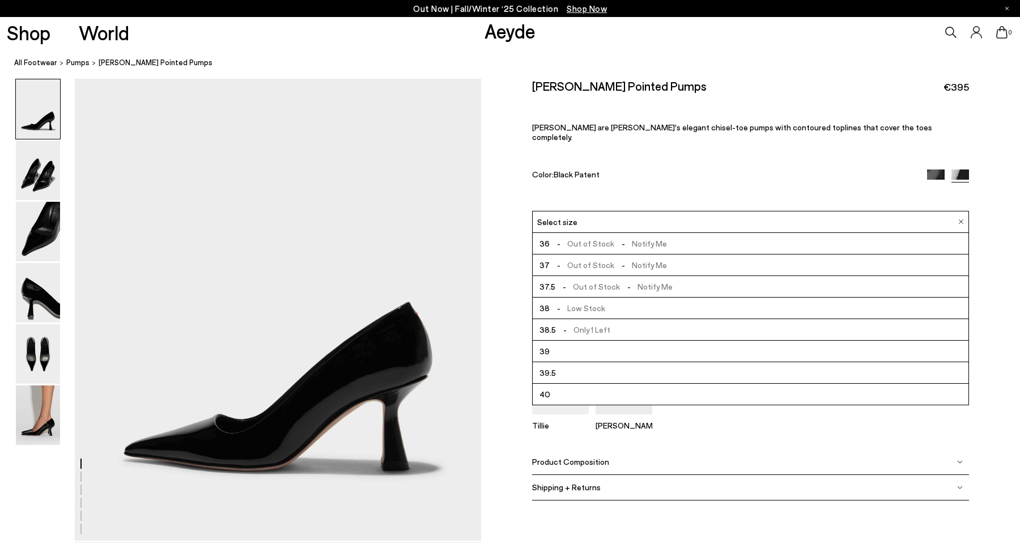
scroll to position [0, 0]
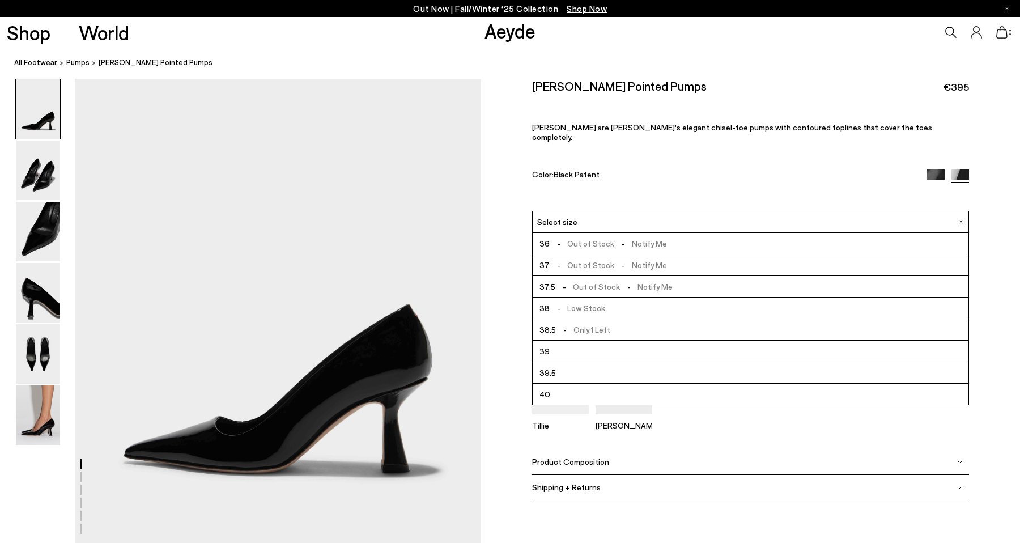
click at [619, 297] on li "38 - Low Stock" at bounding box center [751, 308] width 436 height 22
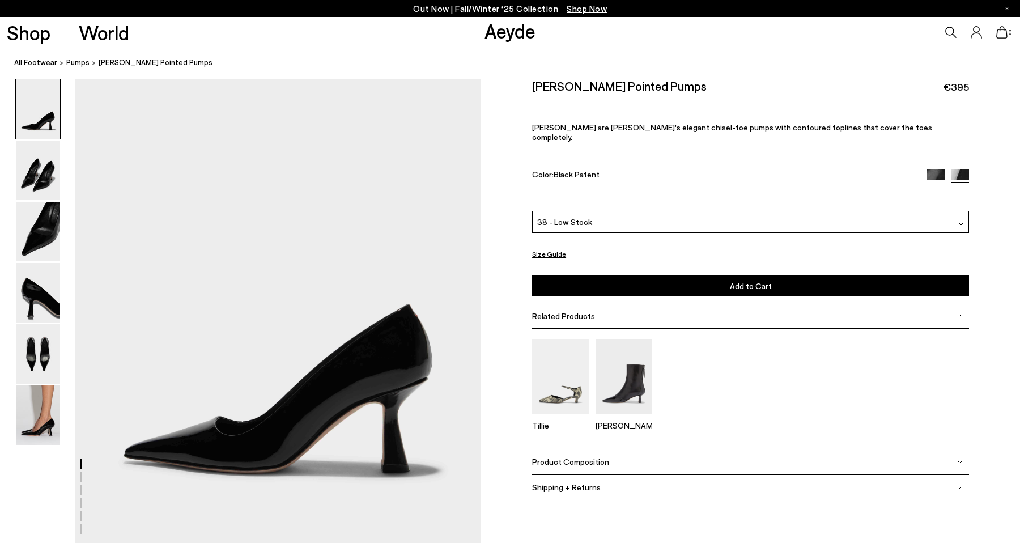
click at [623, 275] on button "Add to Cart Select a Size First" at bounding box center [750, 285] width 437 height 21
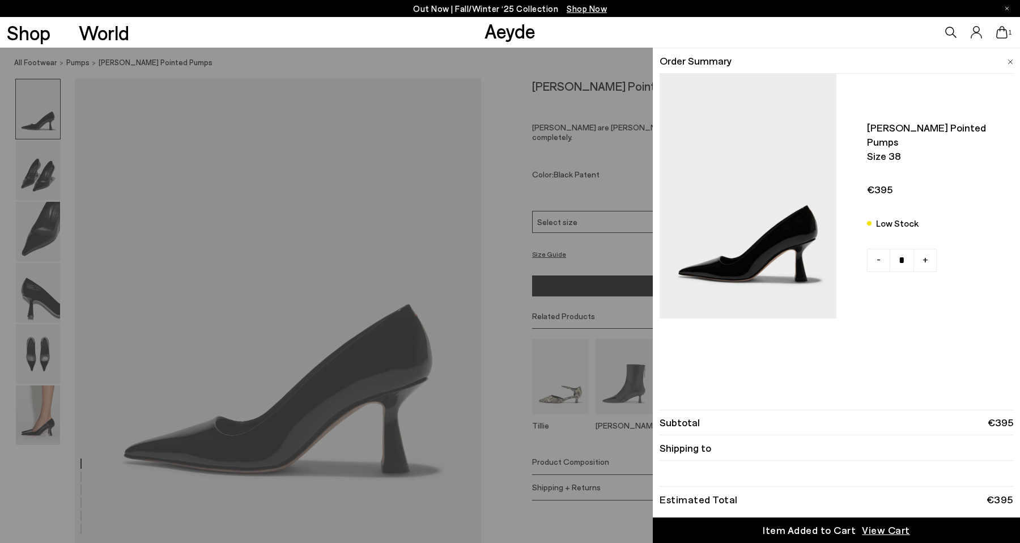
click at [595, 154] on div "Quick Add Color Size View Details Order Summary Zandra pointed pumps Size 38 Lo…" at bounding box center [510, 295] width 1020 height 495
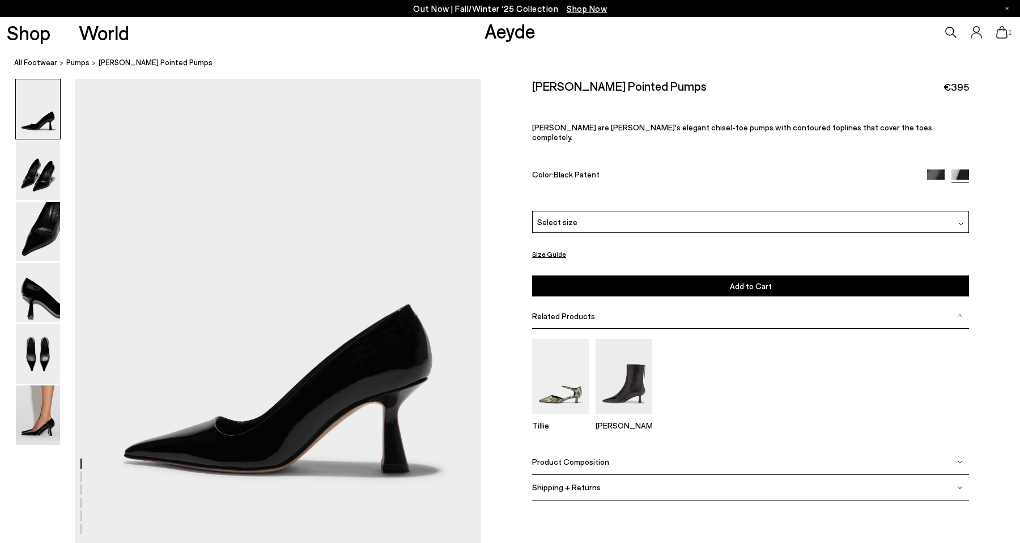
click at [547, 95] on div "Zandra Pointed Pumps €395 Zandra are Aeyde's elegant chisel-toe pumps with cont…" at bounding box center [750, 145] width 437 height 132
click at [547, 85] on h2 "Zandra Pointed Pumps" at bounding box center [619, 86] width 175 height 14
copy h2 "Zandra"
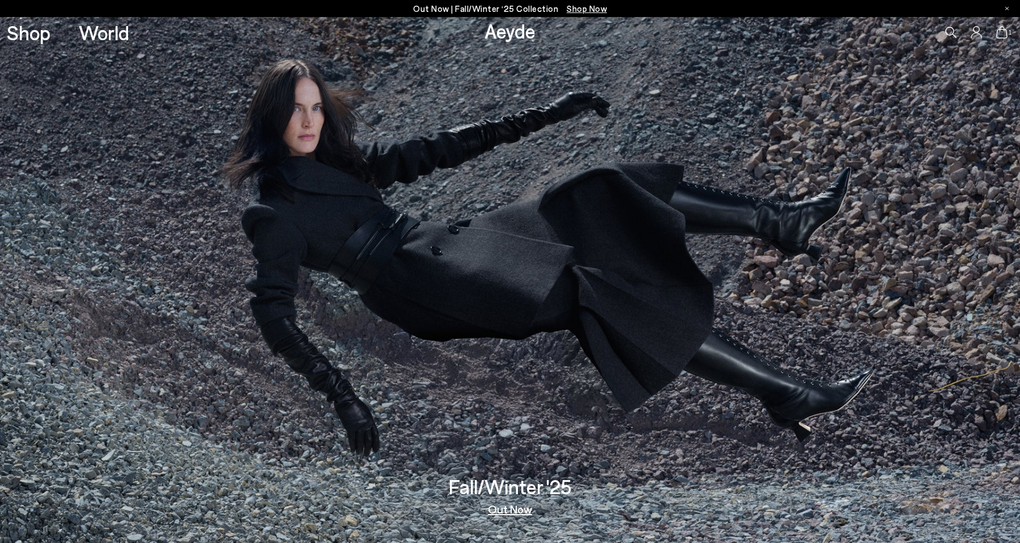
click at [999, 37] on icon at bounding box center [1001, 32] width 11 height 12
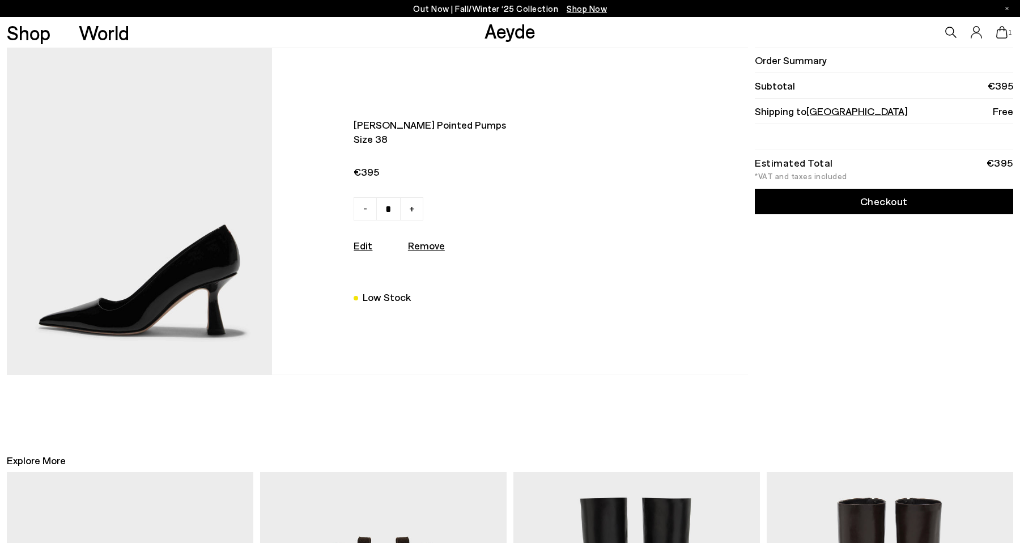
click at [188, 279] on img at bounding box center [139, 211] width 265 height 326
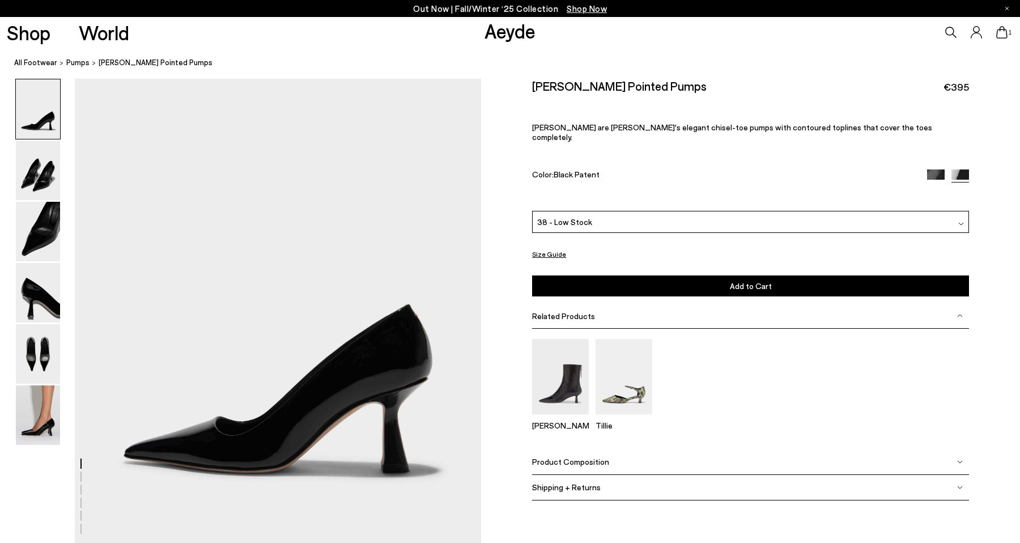
click at [32, 424] on img at bounding box center [38, 414] width 44 height 59
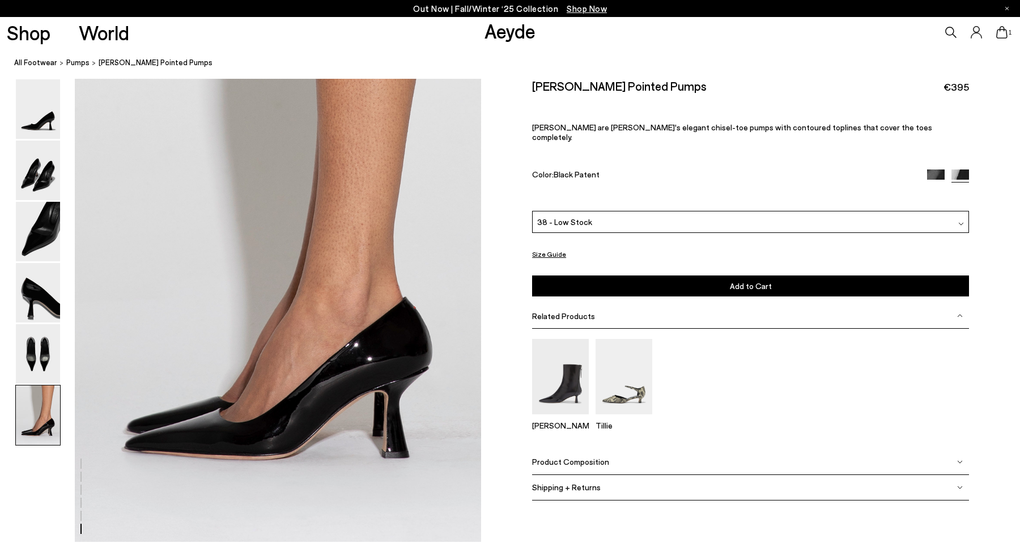
scroll to position [2718, 0]
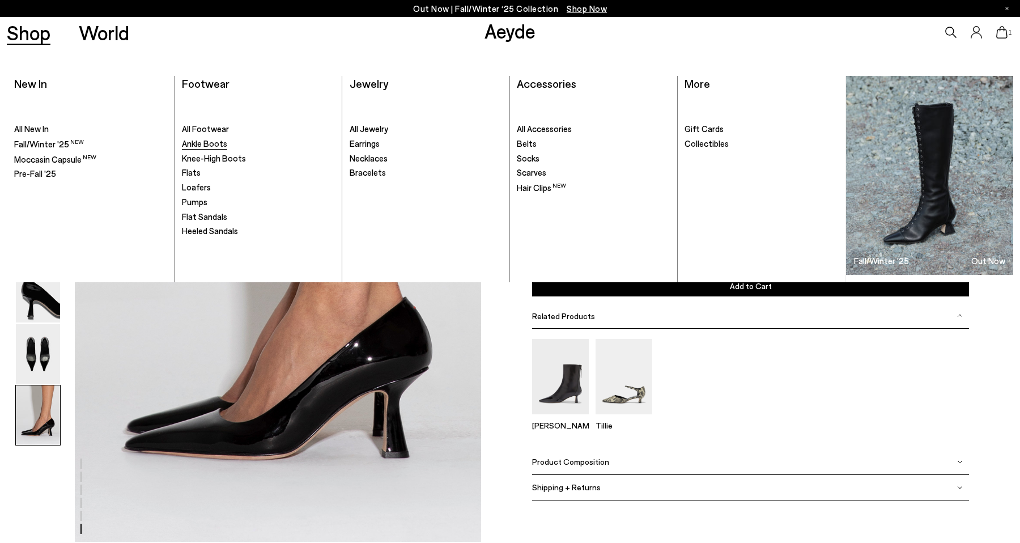
click at [199, 144] on span "Ankle Boots" at bounding box center [204, 143] width 45 height 10
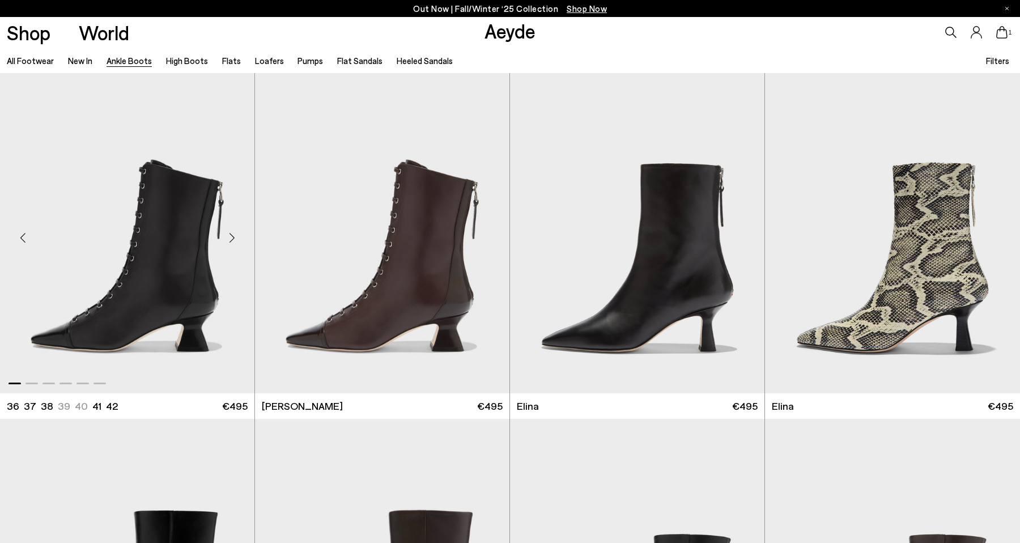
click at [228, 236] on div "Next slide" at bounding box center [232, 237] width 34 height 34
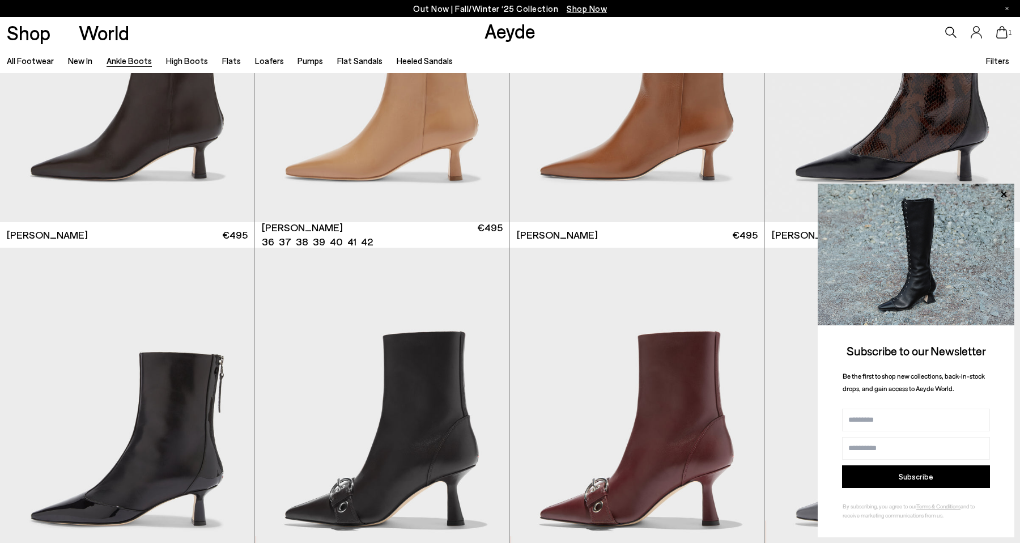
scroll to position [3345, 0]
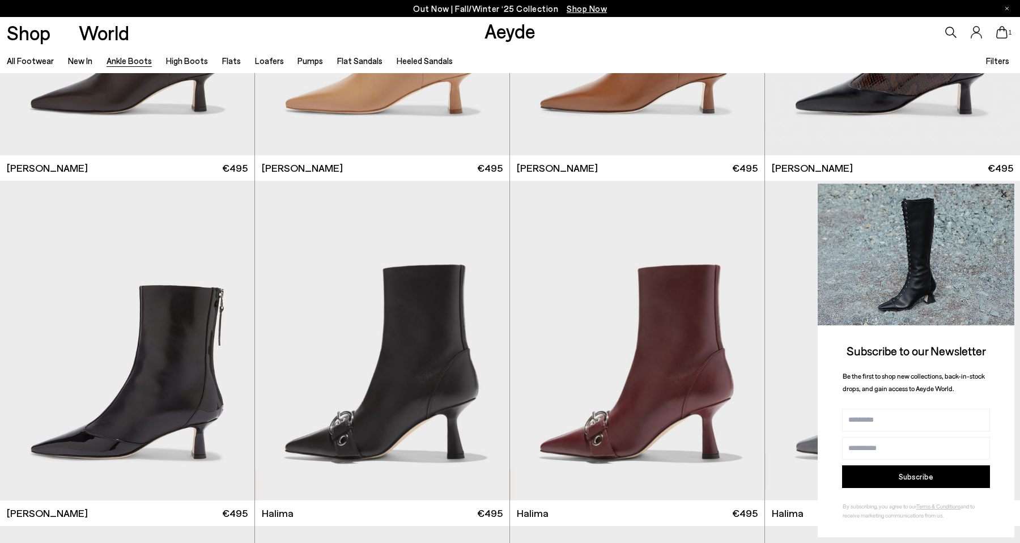
click at [1002, 192] on icon at bounding box center [1003, 194] width 15 height 15
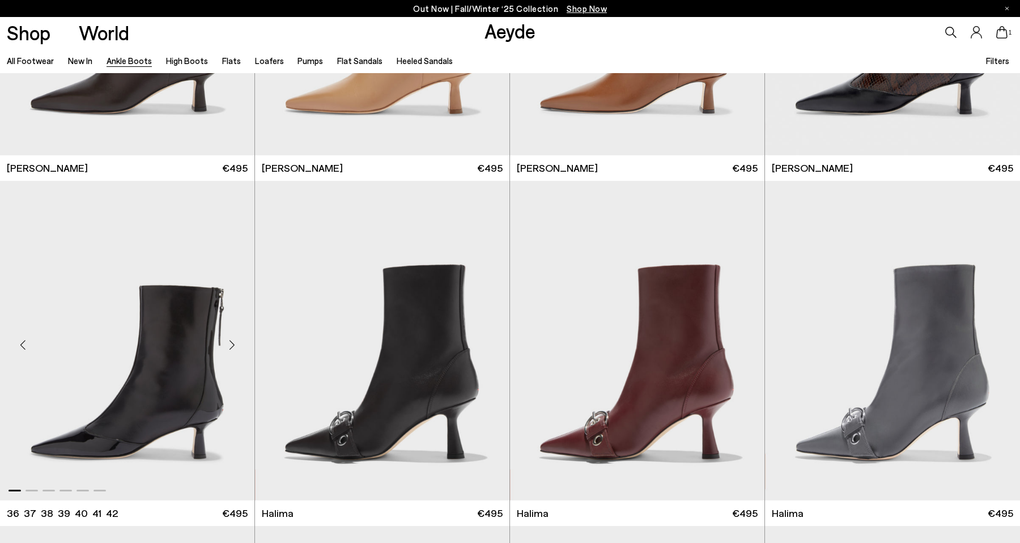
click at [144, 347] on img "1 / 6" at bounding box center [127, 341] width 254 height 320
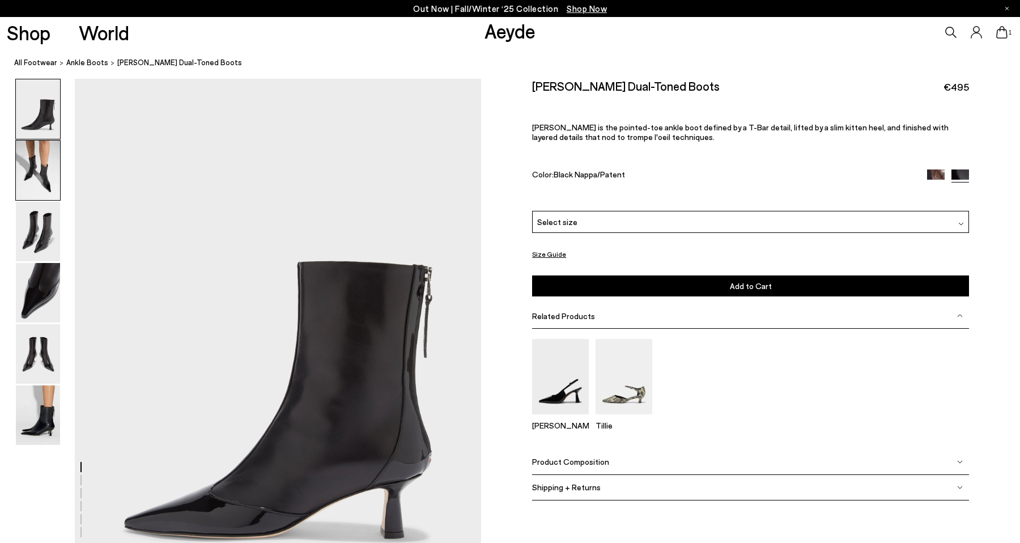
click at [46, 187] on img at bounding box center [38, 170] width 44 height 59
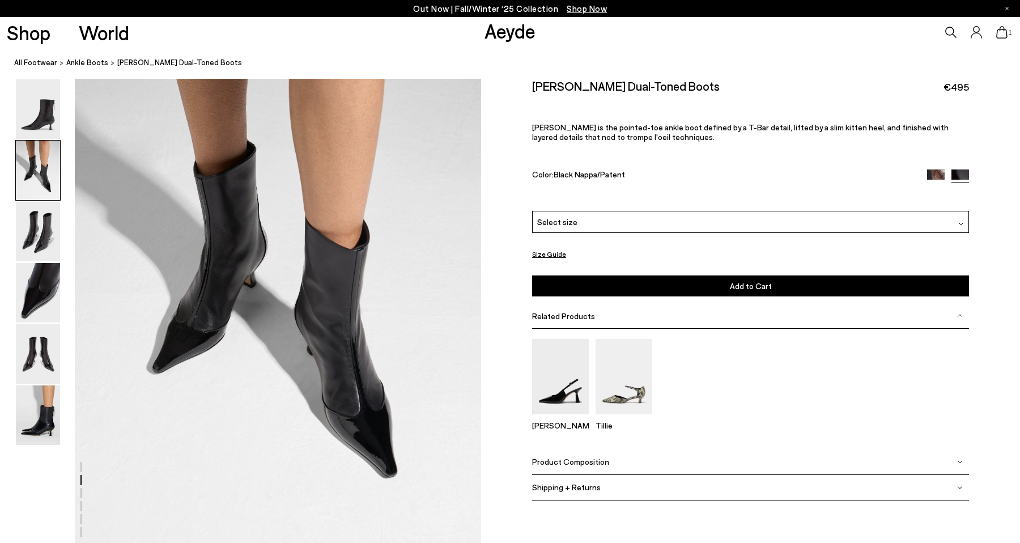
scroll to position [616, 0]
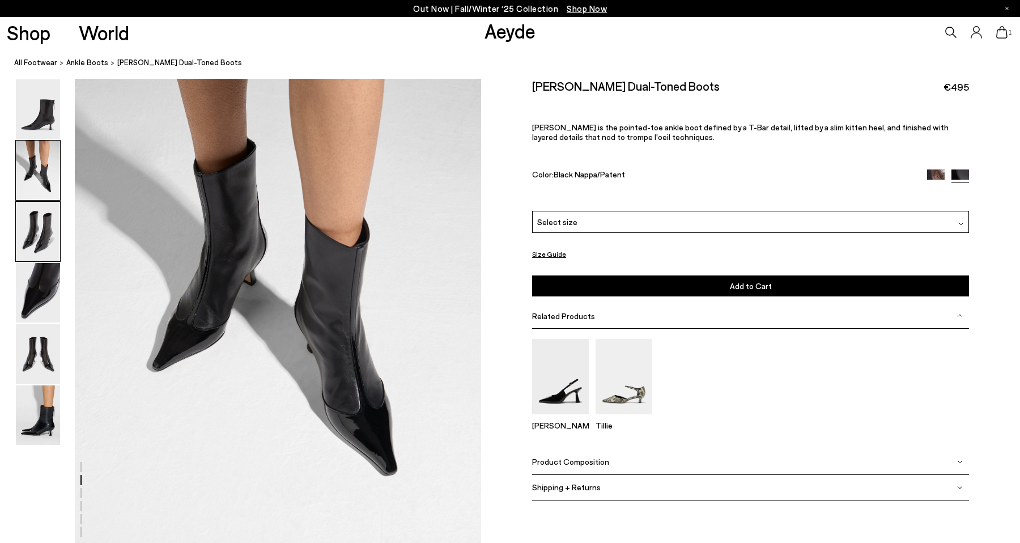
click at [35, 230] on img at bounding box center [38, 231] width 44 height 59
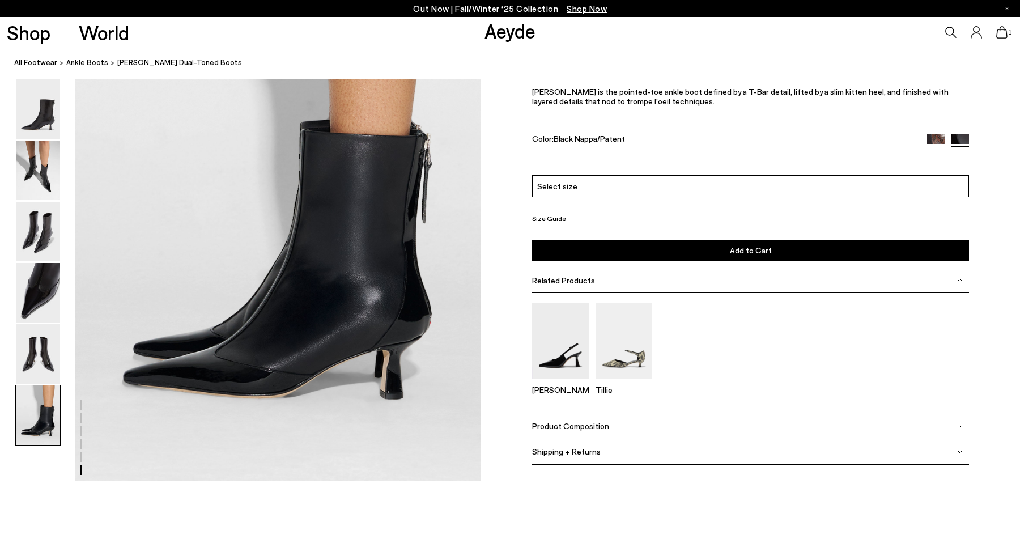
scroll to position [2864, 0]
